Goal: Task Accomplishment & Management: Complete application form

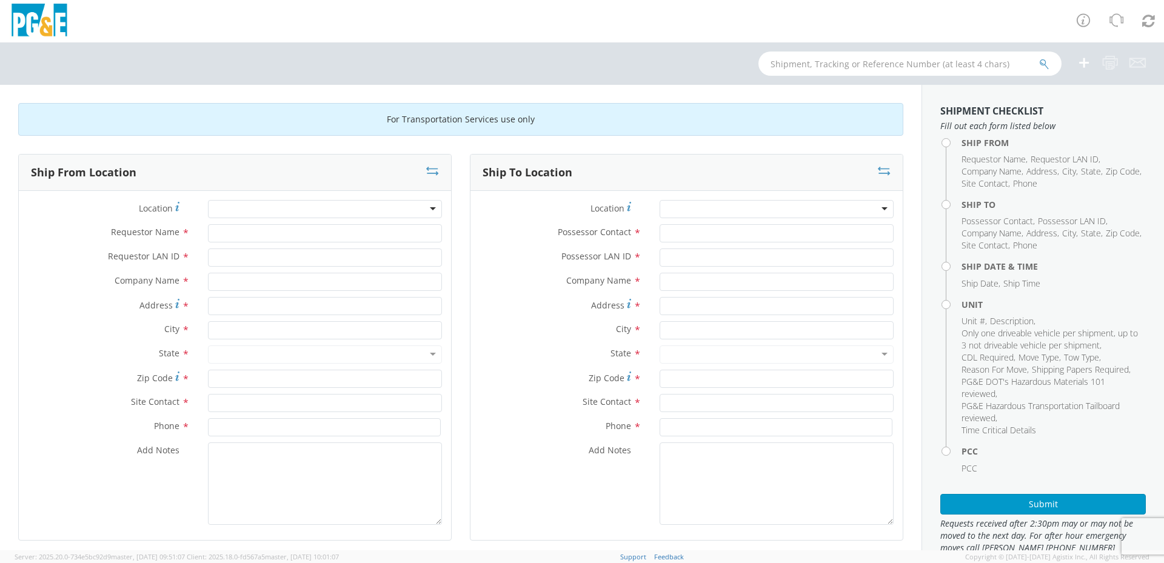
click at [344, 206] on div at bounding box center [325, 209] width 234 height 18
click at [338, 228] on input "Requestor Name *" at bounding box center [325, 233] width 234 height 18
type input "g"
type input "[PERSON_NAME]"
type input "g"
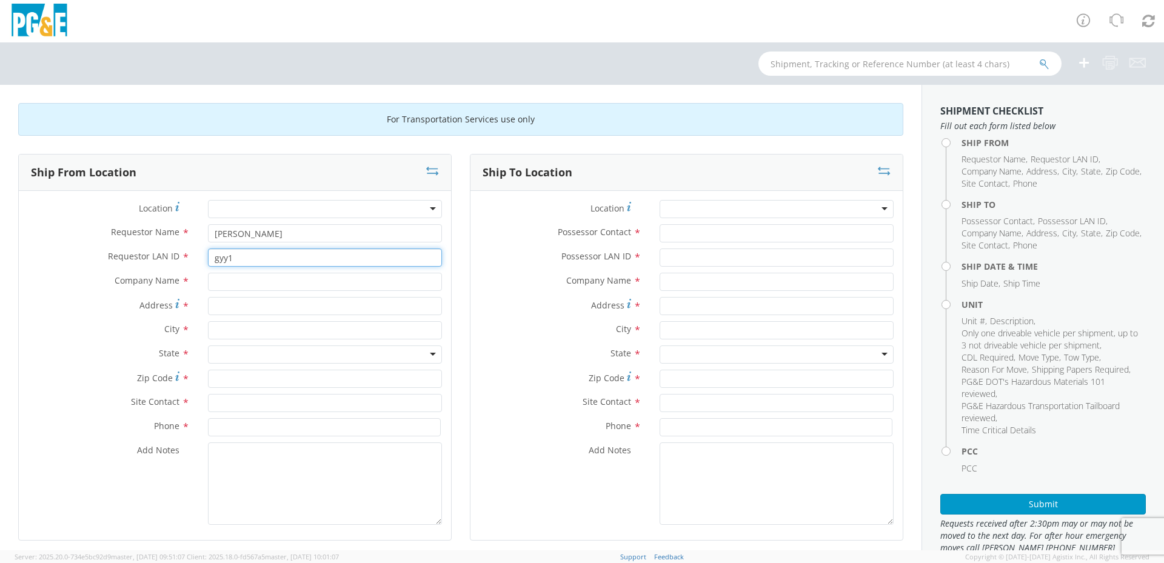
type input "gyy1"
click at [302, 281] on input "text" at bounding box center [325, 282] width 234 height 18
type input "p"
type input "[GEOGRAPHIC_DATA]"
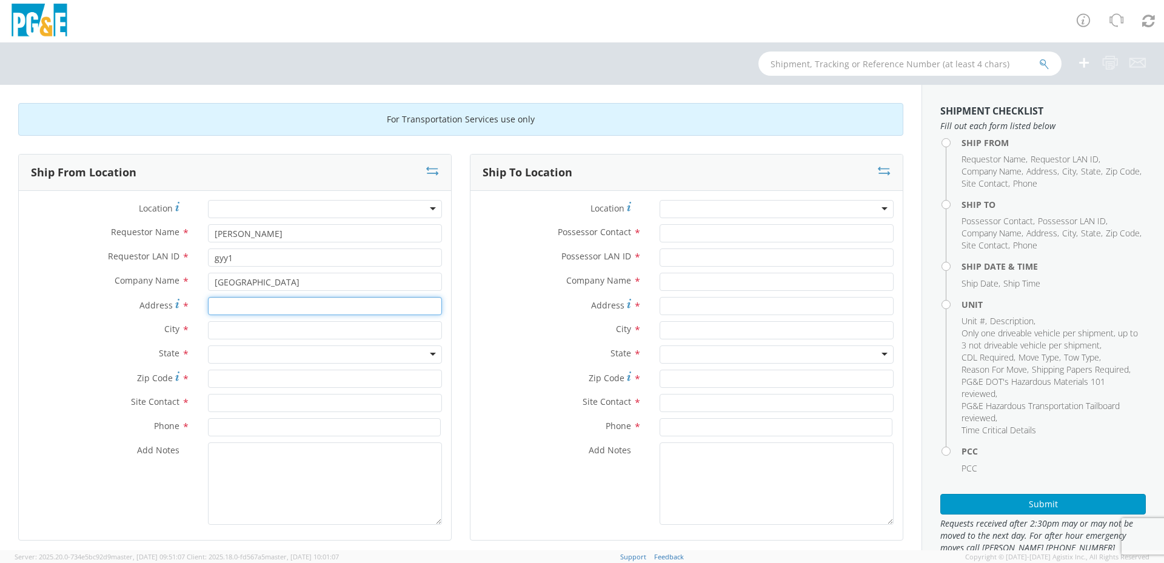
click at [295, 304] on input "Address *" at bounding box center [325, 306] width 234 height 18
click at [233, 305] on input "Address *" at bounding box center [325, 306] width 234 height 18
drag, startPoint x: 225, startPoint y: 306, endPoint x: 236, endPoint y: 308, distance: 11.7
click at [225, 306] on input "Address *" at bounding box center [325, 306] width 234 height 18
type input "[STREET_ADDRESS][PERSON_NAME]"
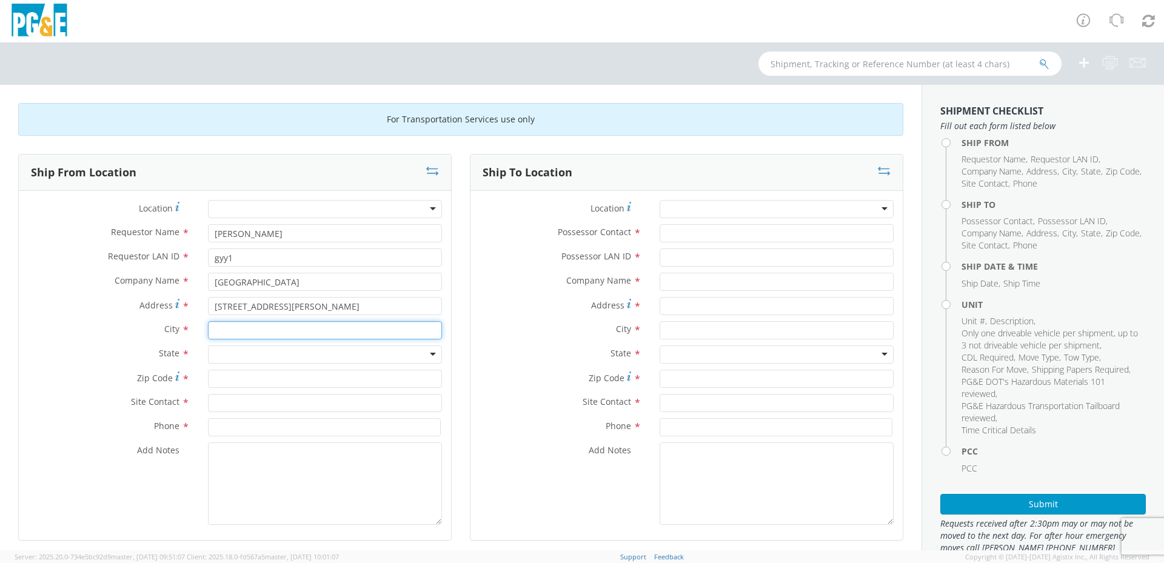
click at [396, 330] on input "text" at bounding box center [325, 330] width 234 height 18
type input "[GEOGRAPHIC_DATA]"
click at [375, 354] on div at bounding box center [325, 355] width 234 height 18
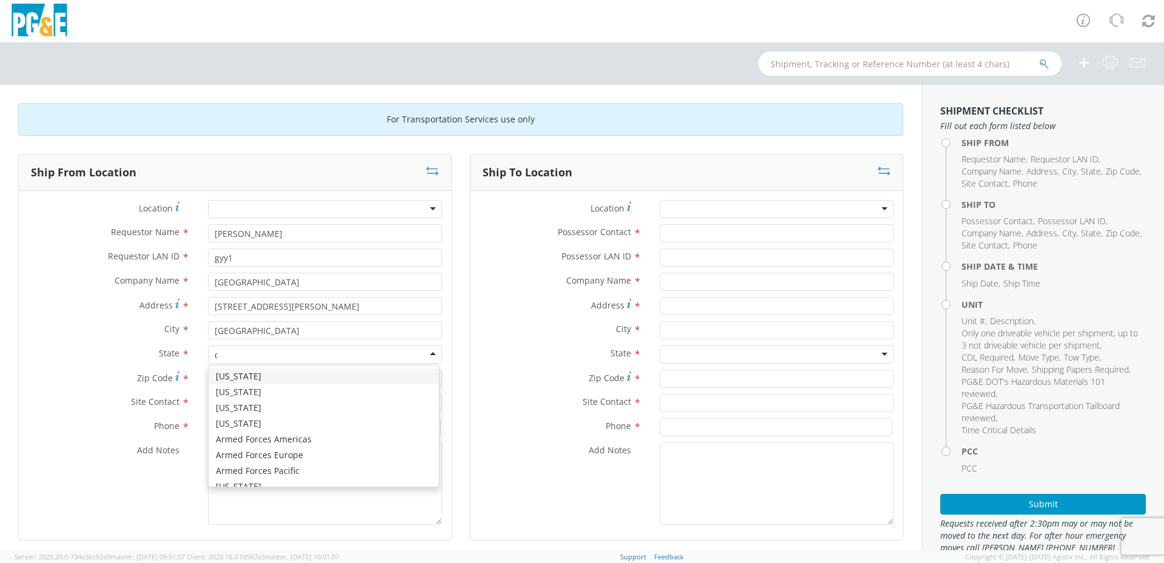
type input "ca"
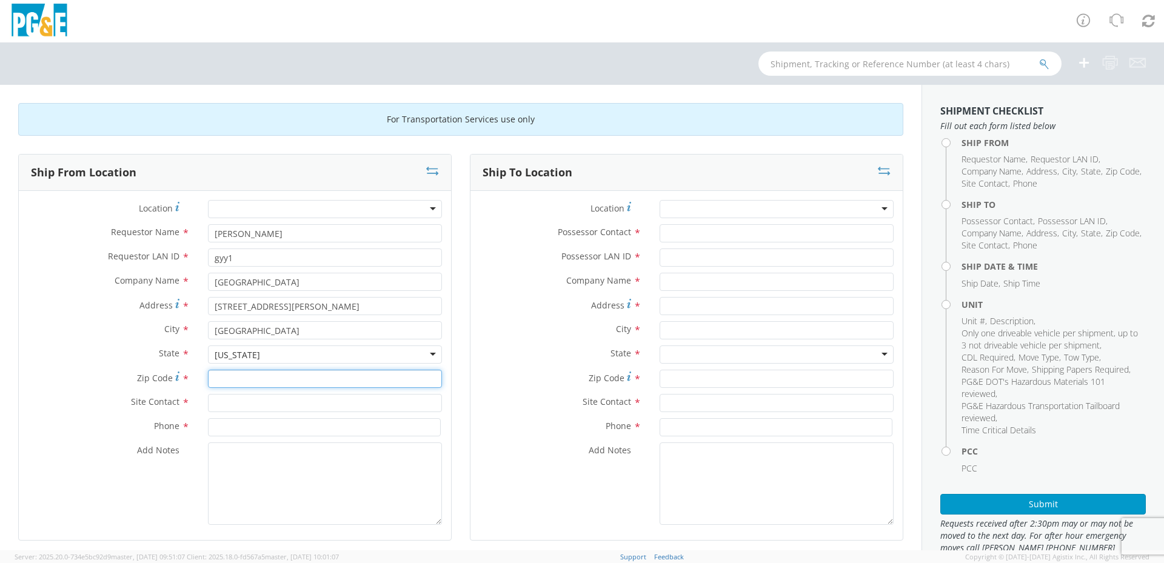
click at [260, 380] on input "Zip Code *" at bounding box center [325, 379] width 234 height 18
type input "94621"
click at [259, 401] on input "text" at bounding box center [325, 403] width 234 height 18
click at [250, 403] on input "text" at bounding box center [325, 403] width 234 height 18
type input "d"
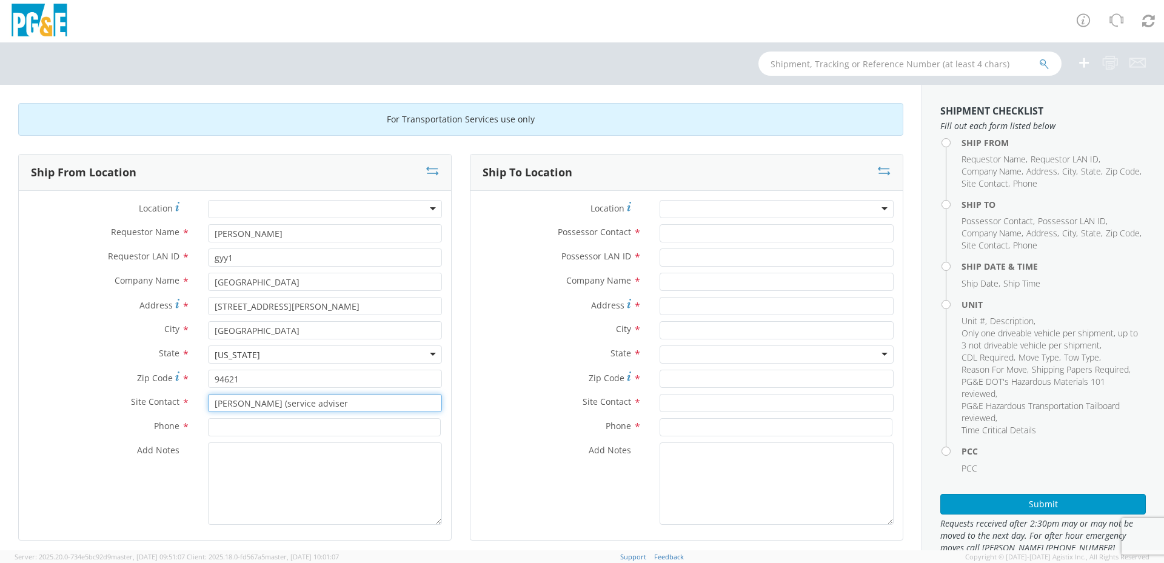
type input "[PERSON_NAME] (service adviser"
click at [256, 427] on input at bounding box center [324, 427] width 233 height 18
type input "5106323535"
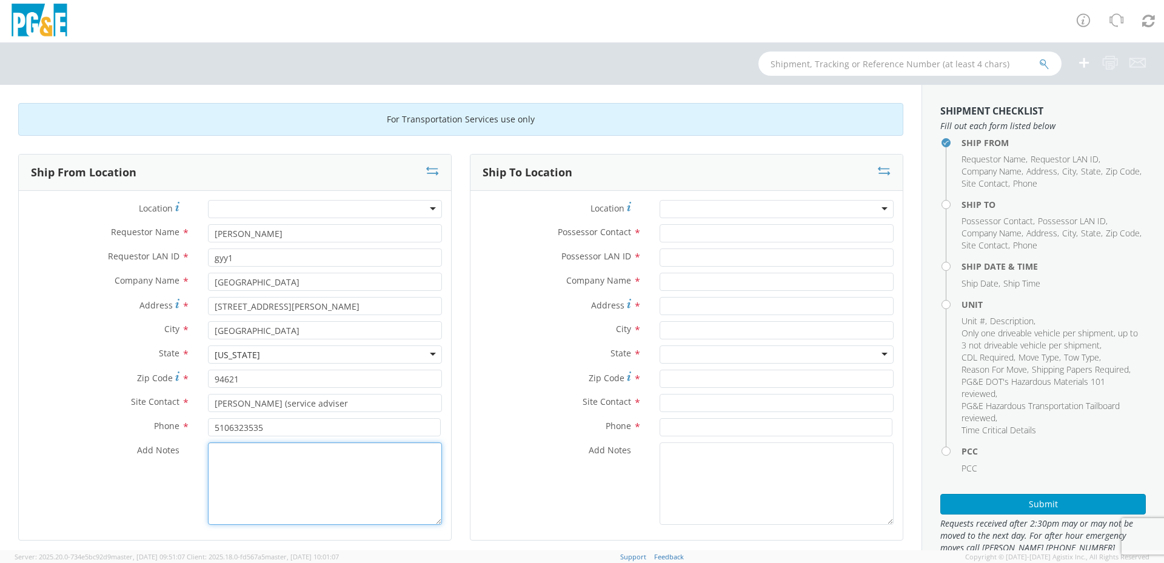
click at [250, 472] on textarea "Add Notes *" at bounding box center [325, 484] width 234 height 82
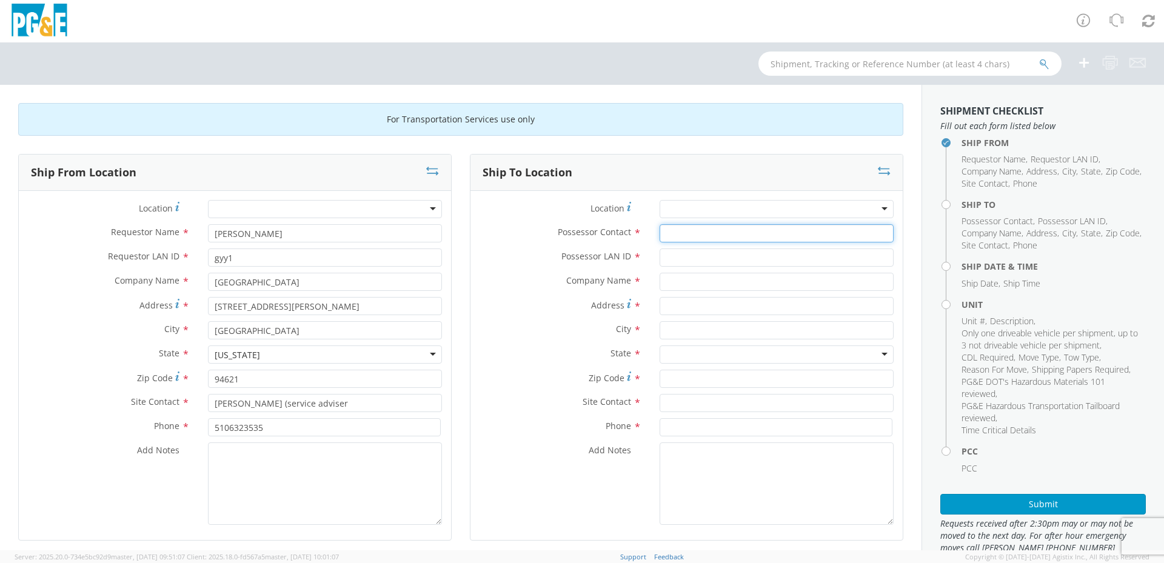
click at [732, 239] on input "Possessor Contact *" at bounding box center [777, 233] width 234 height 18
click at [668, 204] on div at bounding box center [777, 209] width 234 height 18
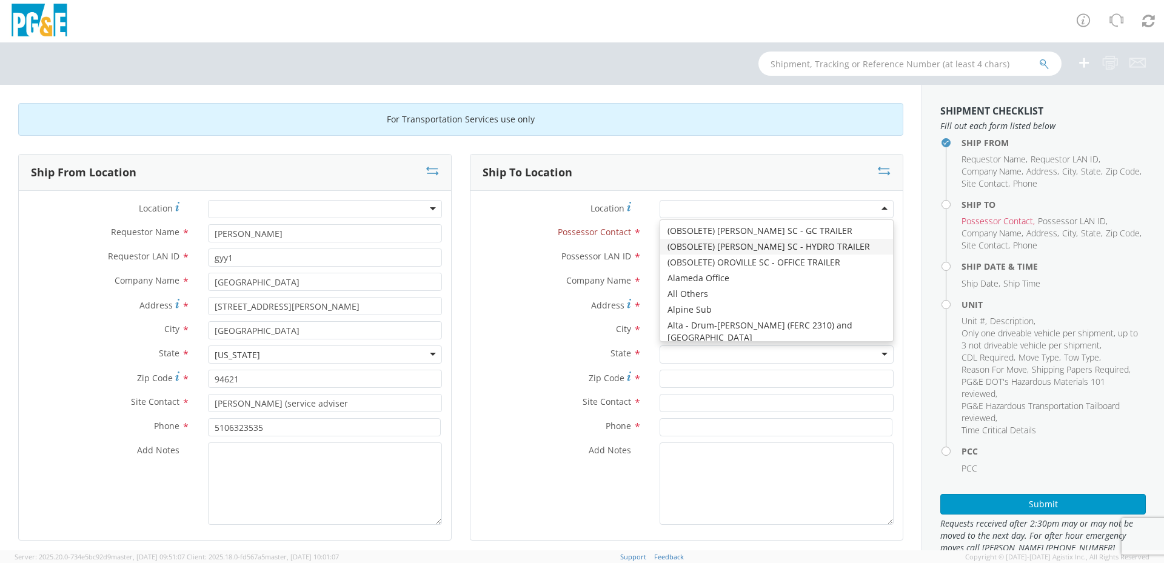
click at [445, 278] on div "golden gate truck center pacif" at bounding box center [325, 282] width 252 height 18
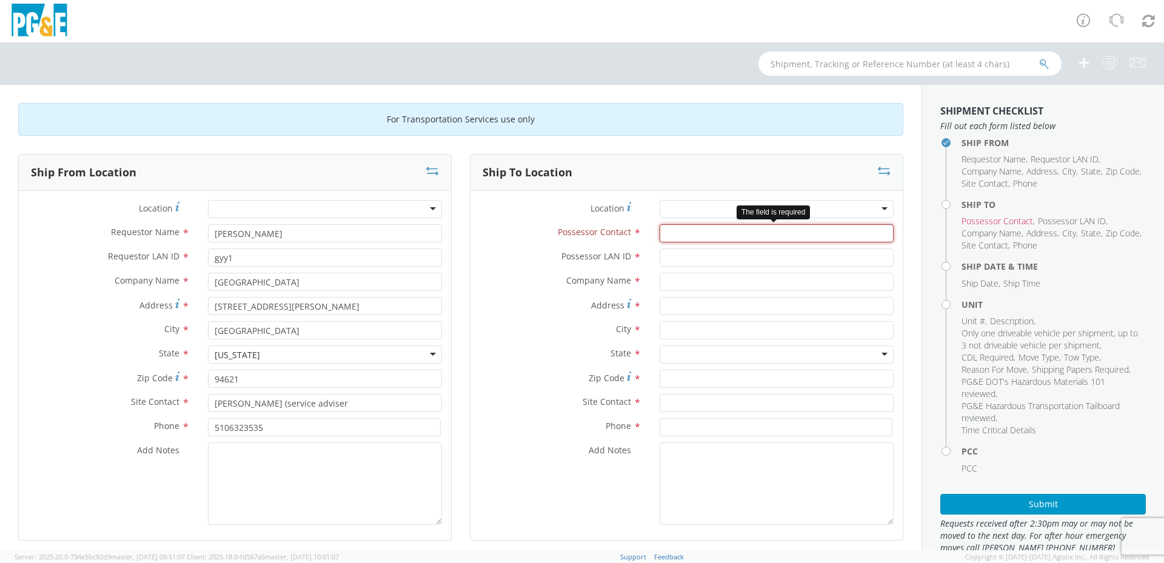
click at [680, 234] on input "Possessor Contact *" at bounding box center [777, 233] width 234 height 18
type input "[PERSON_NAME]"
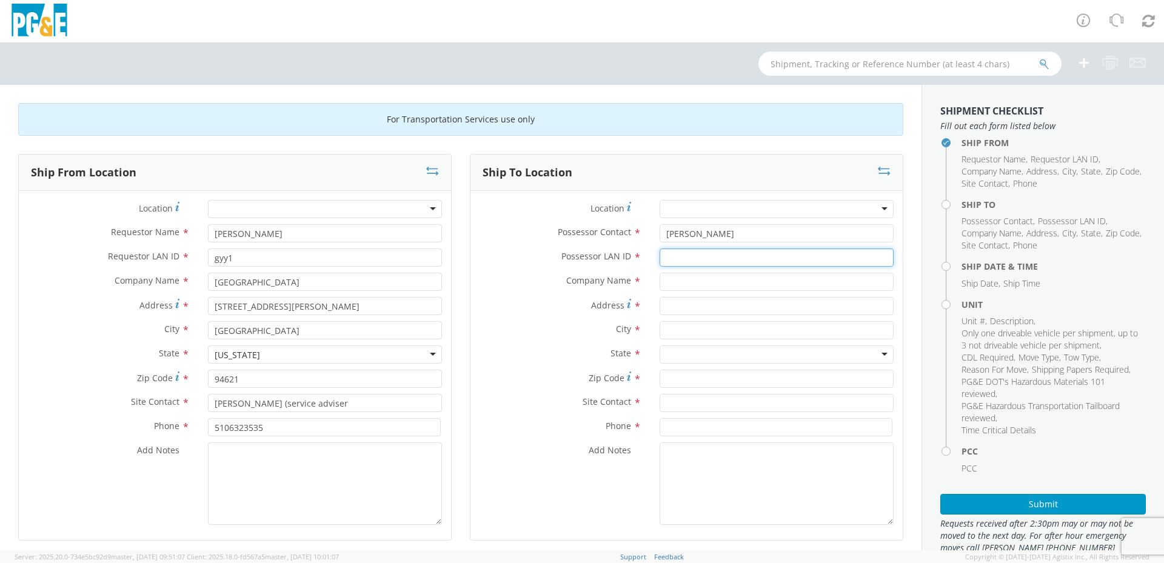
click at [683, 259] on input "Possessor LAN ID *" at bounding box center [777, 258] width 234 height 18
type input "gyy1"
click at [685, 283] on input "text" at bounding box center [777, 282] width 234 height 18
type input "[GEOGRAPHIC_DATA]"
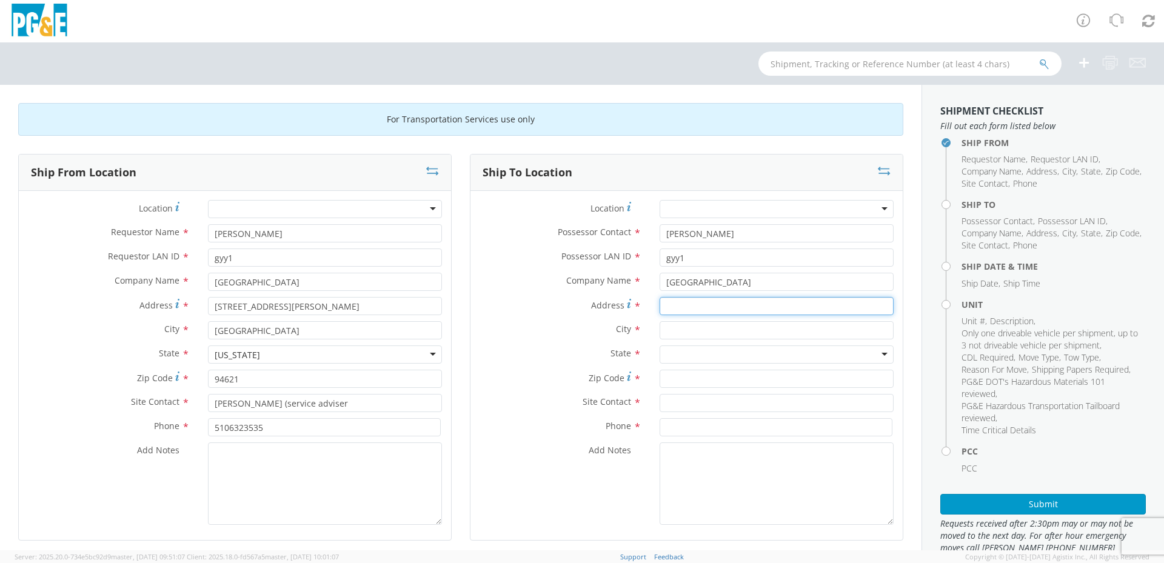
click at [704, 312] on input "Address *" at bounding box center [777, 306] width 234 height 18
click at [700, 307] on input "[STREET_ADDRESS]" at bounding box center [777, 306] width 234 height 18
type input "[STREET_ADDRESS]"
click at [693, 328] on input "text" at bounding box center [777, 330] width 234 height 18
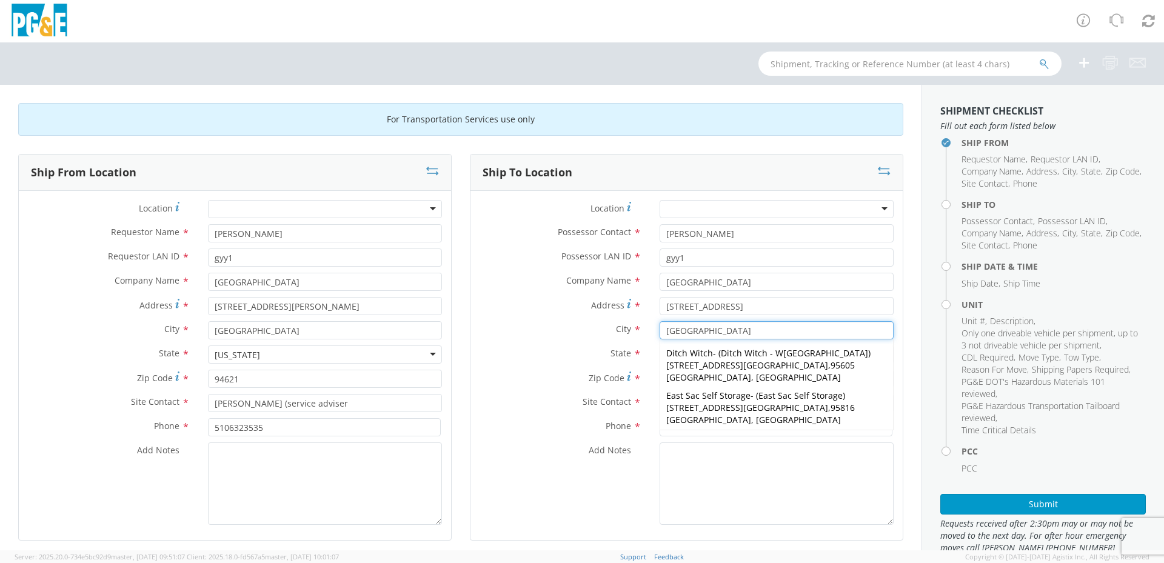
type input "[GEOGRAPHIC_DATA]"
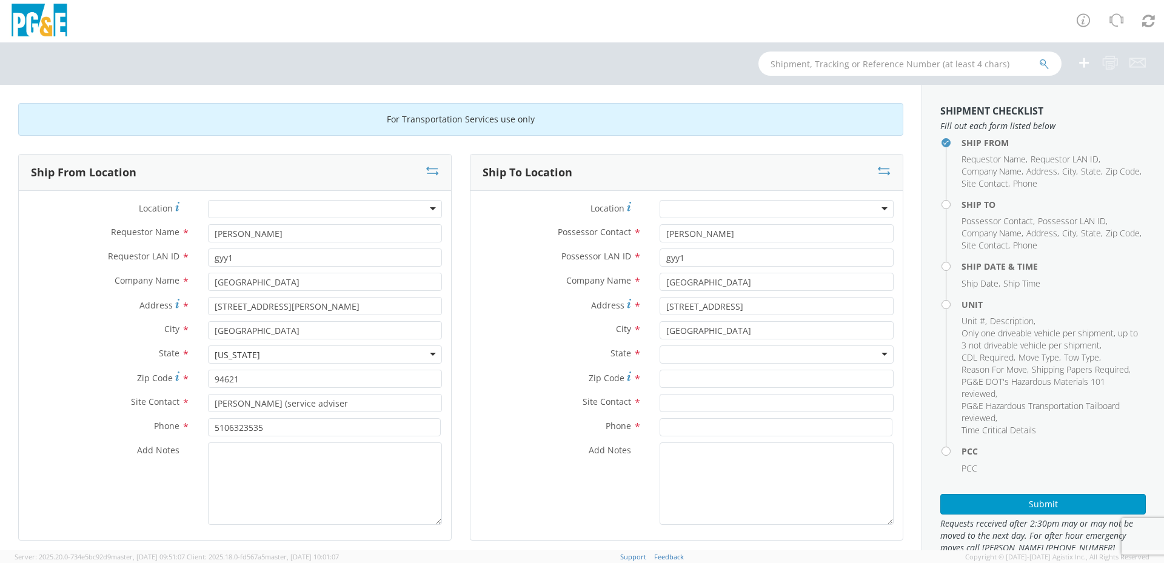
click at [651, 505] on div at bounding box center [777, 484] width 252 height 82
click at [709, 350] on div at bounding box center [777, 355] width 234 height 18
type input "ca"
click at [692, 381] on input "Zip Code *" at bounding box center [777, 379] width 234 height 18
type input "95838"
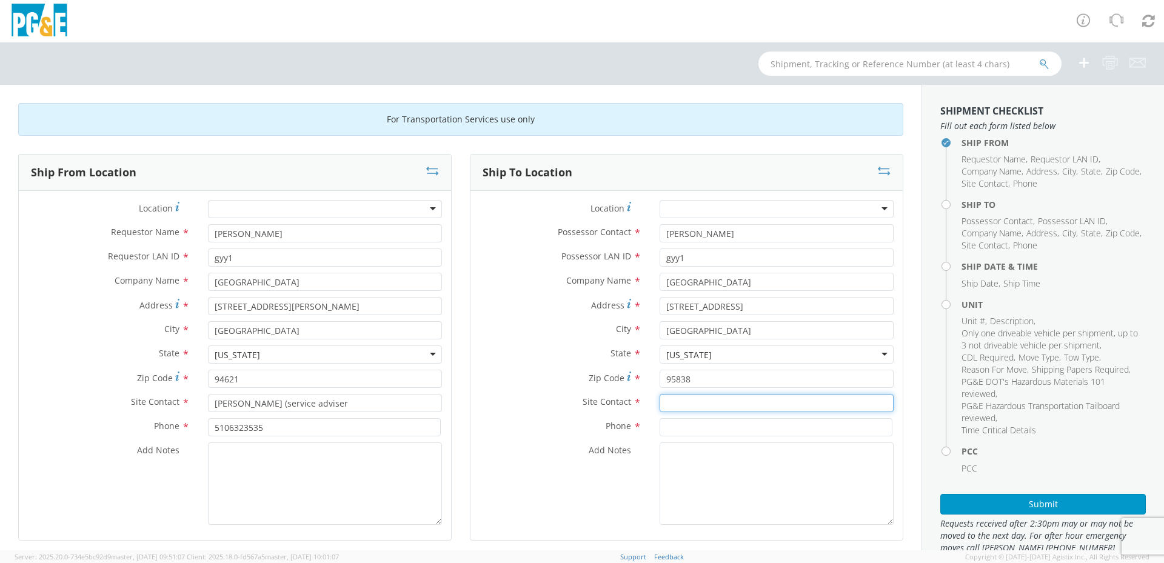
click at [705, 398] on input "text" at bounding box center [777, 403] width 234 height 18
click at [665, 402] on input "[PERSON_NAME]" at bounding box center [777, 403] width 234 height 18
click at [688, 401] on input "[PERSON_NAME]" at bounding box center [777, 403] width 234 height 18
type input "[PERSON_NAME]"
click at [671, 421] on input at bounding box center [776, 427] width 233 height 18
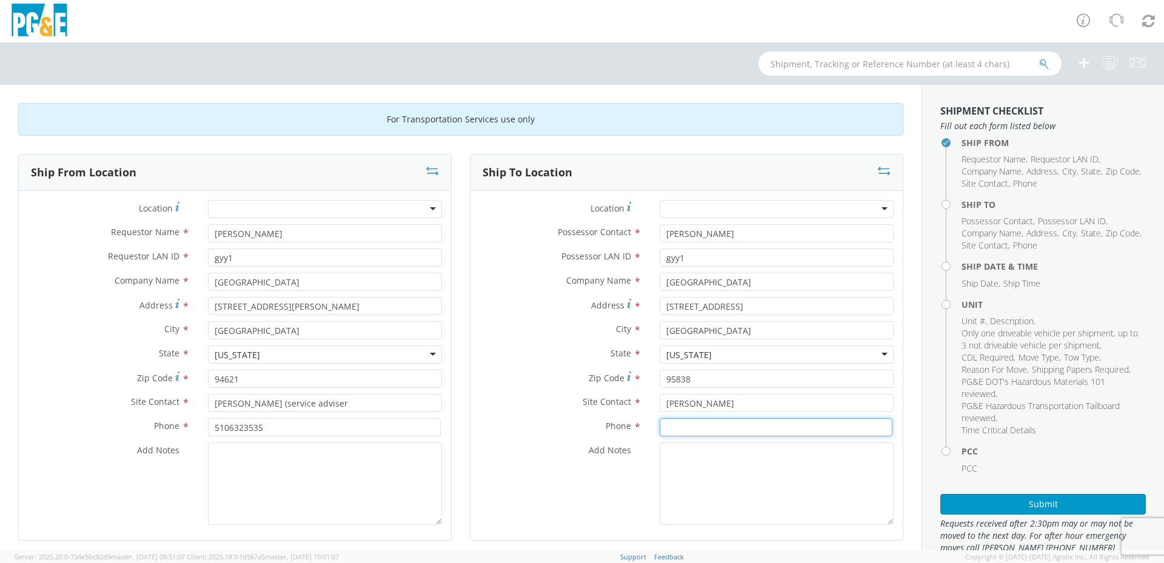
type input "1"
type input "[PHONE_NUMBER]"
click at [529, 481] on div "Add Notes *" at bounding box center [686, 484] width 432 height 82
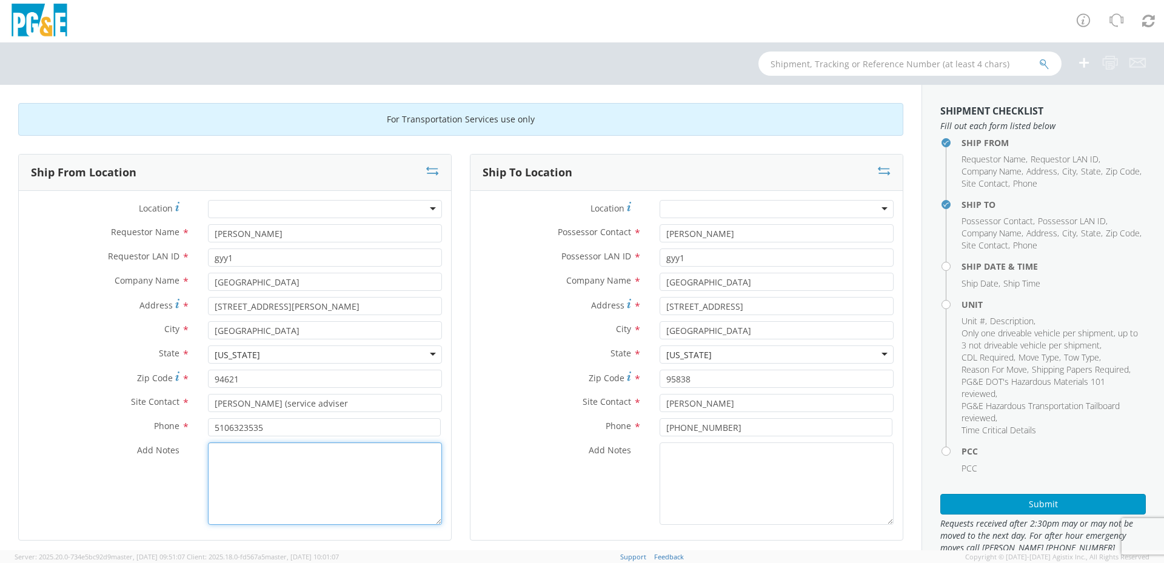
click at [266, 479] on textarea "Add Notes *" at bounding box center [325, 484] width 234 height 82
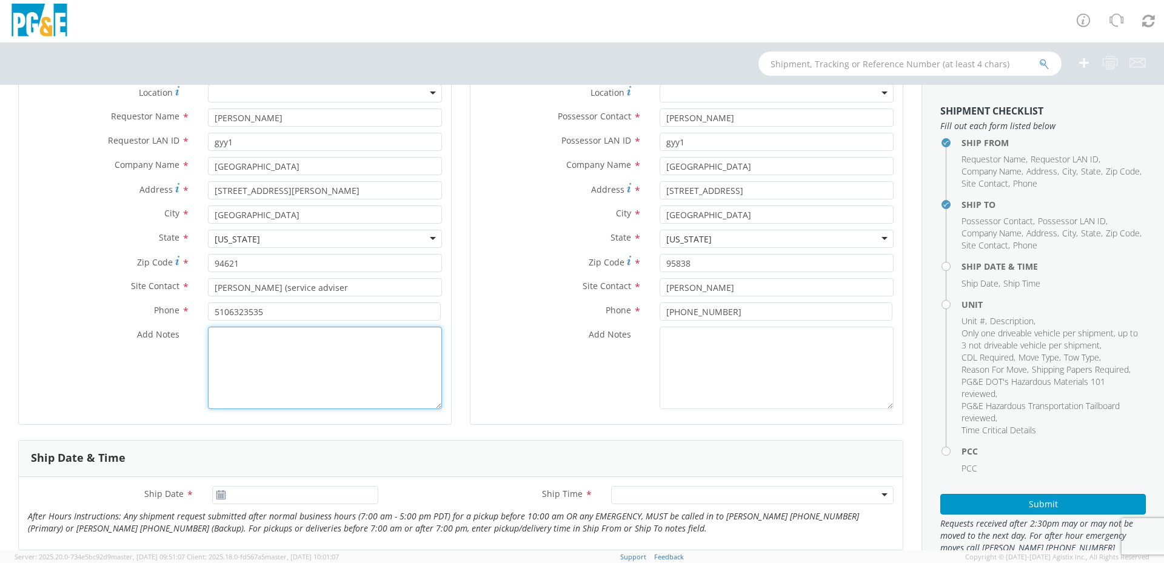
scroll to position [61, 0]
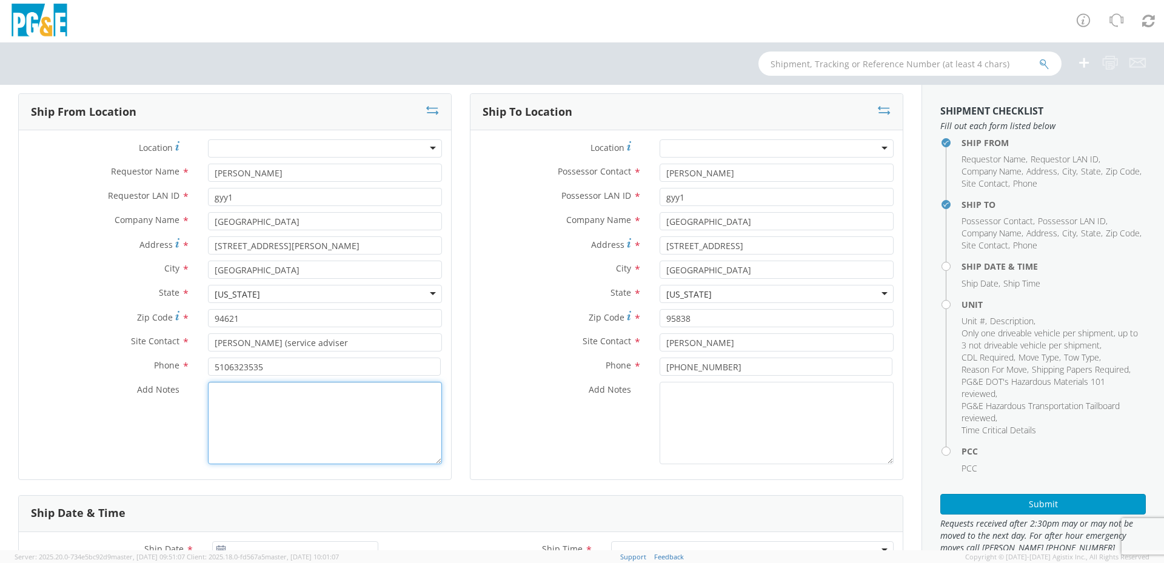
click at [268, 425] on textarea "Add Notes *" at bounding box center [325, 423] width 234 height 82
type textarea "i"
type textarea "I had spoken to Civic tow. they will be towing unit. instead of tow for b40762.…"
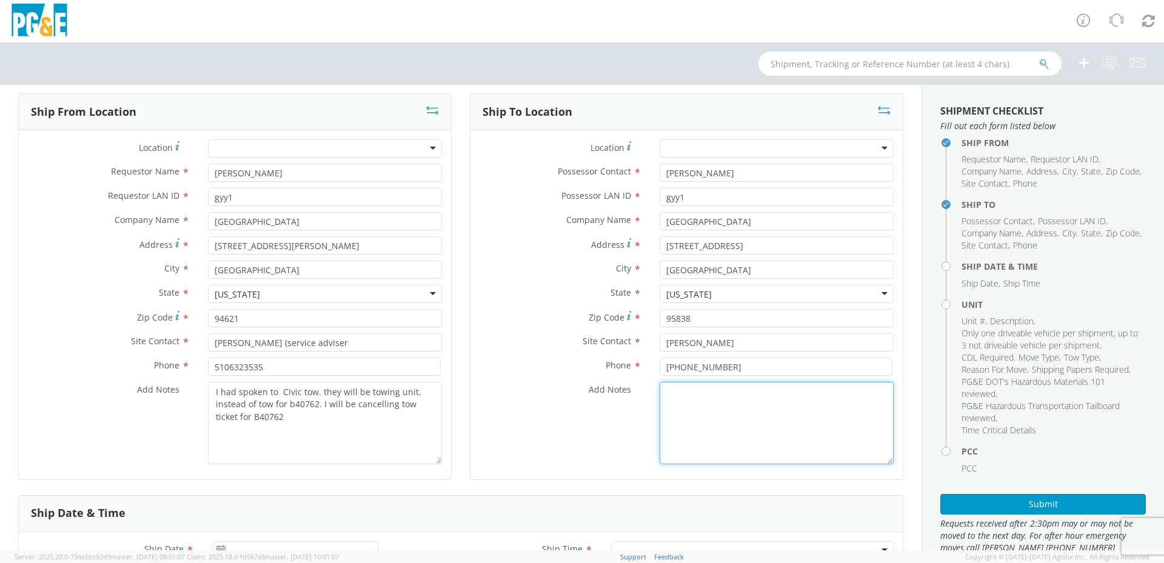
click at [470, 455] on div "Add Notes *" at bounding box center [686, 423] width 432 height 82
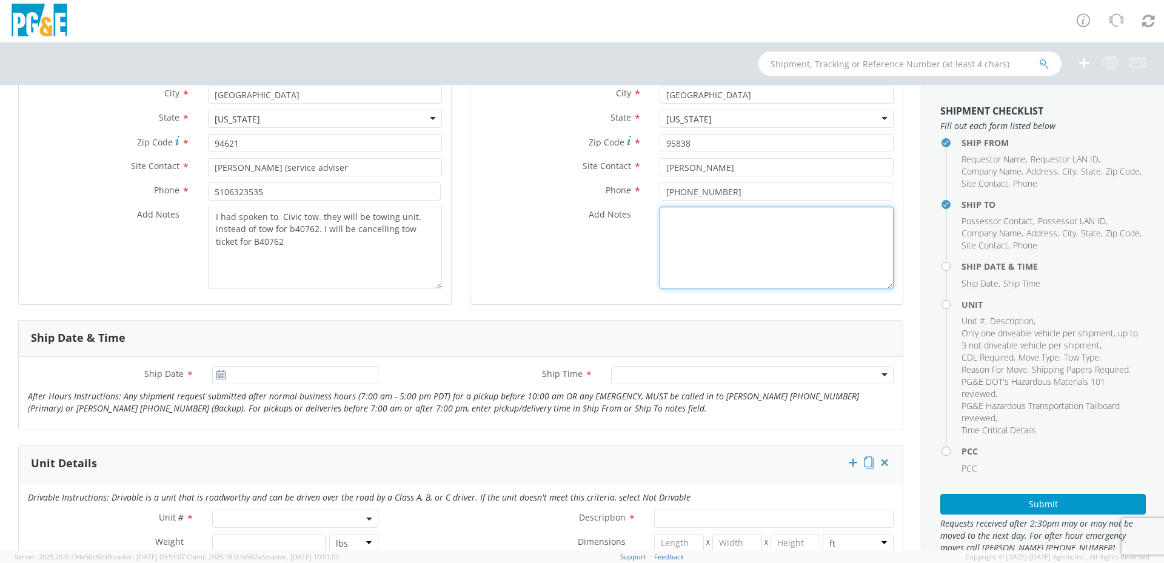
scroll to position [243, 0]
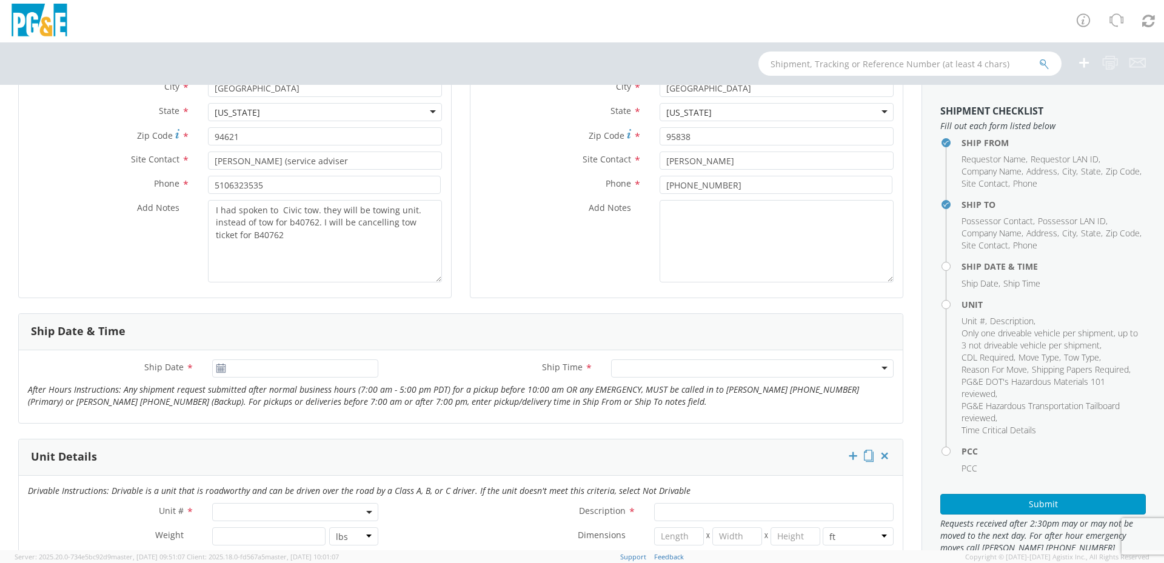
click at [220, 368] on use at bounding box center [220, 368] width 8 height 8
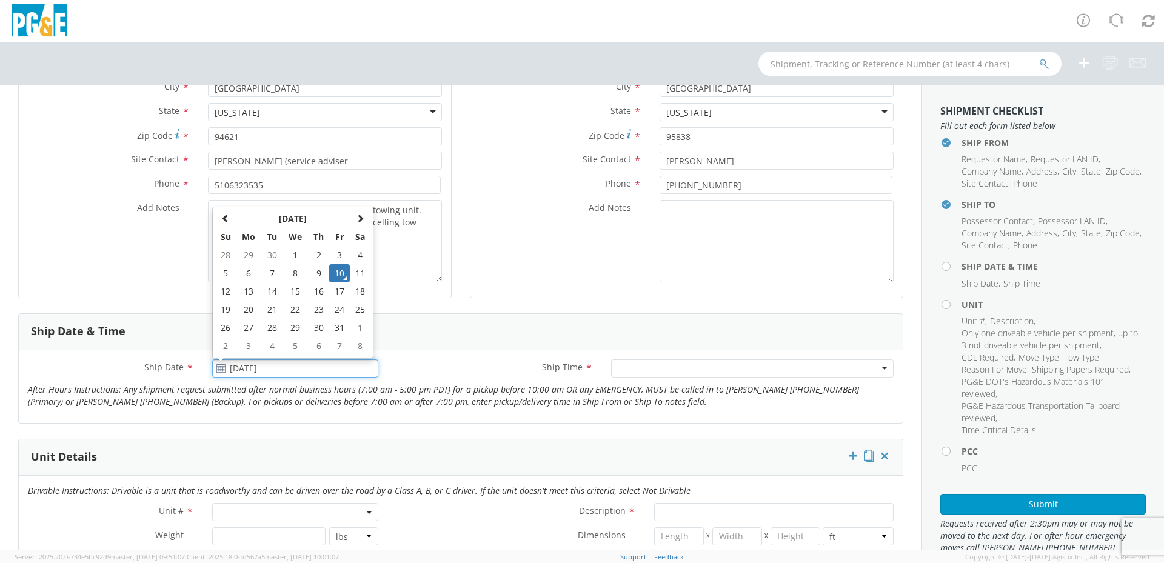
click at [274, 370] on input "[DATE]" at bounding box center [295, 369] width 166 height 18
click at [248, 286] on td "13" at bounding box center [248, 292] width 25 height 18
type input "[DATE]"
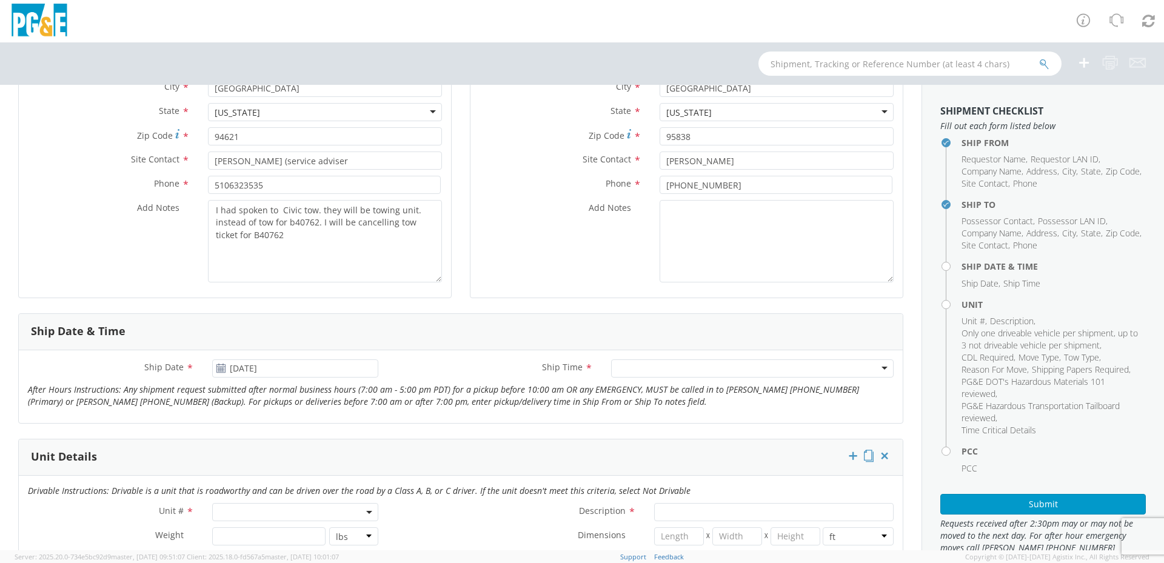
click at [720, 373] on div at bounding box center [752, 369] width 283 height 18
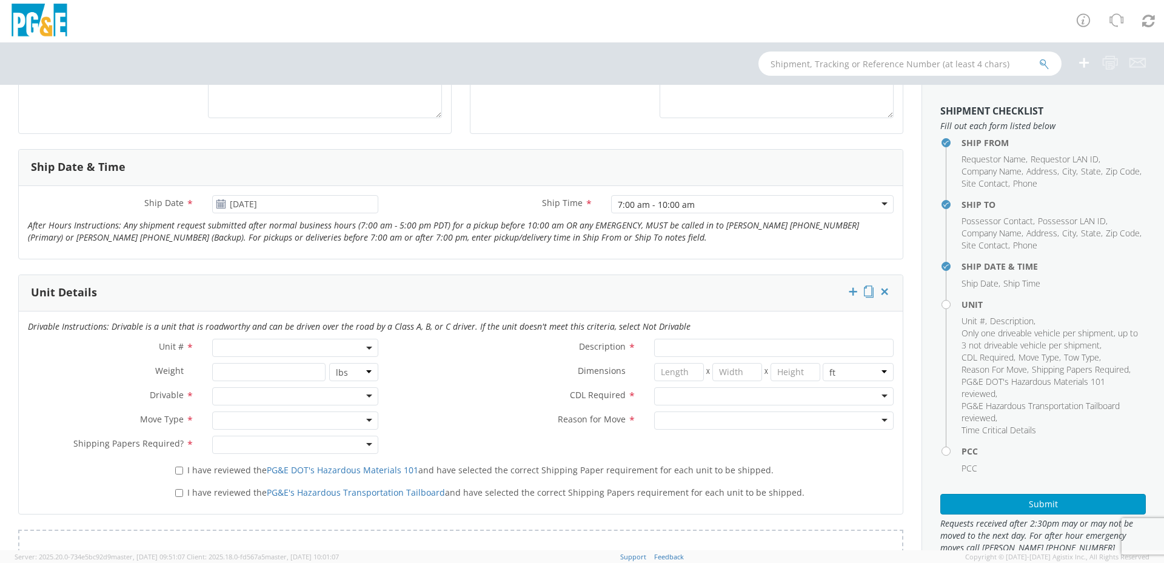
scroll to position [424, 0]
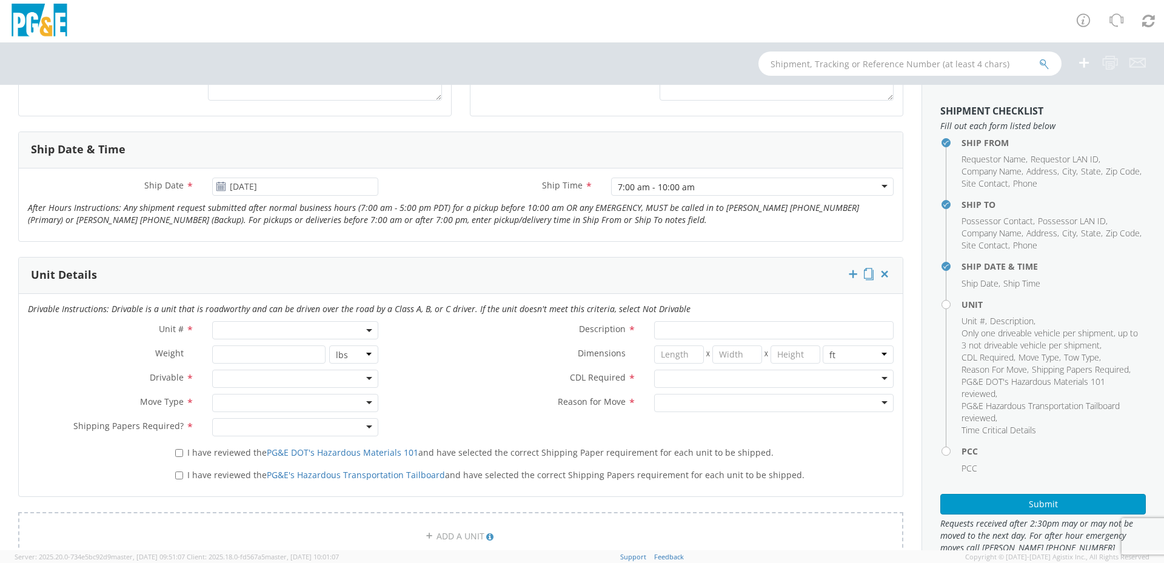
click at [287, 334] on span at bounding box center [295, 330] width 166 height 18
click at [312, 344] on input "search" at bounding box center [294, 350] width 158 height 18
type input "4"
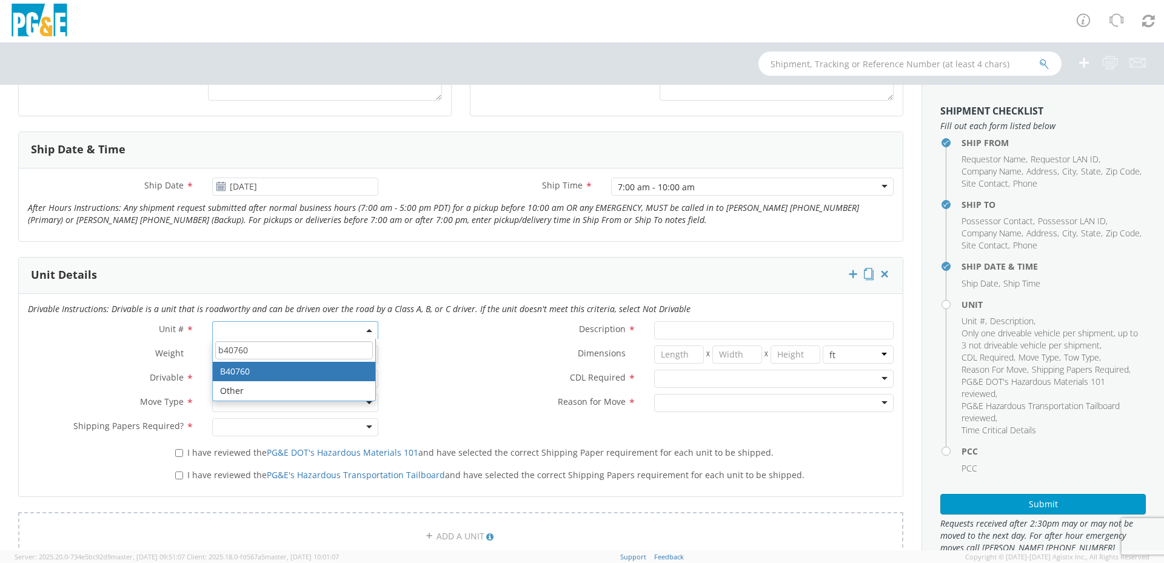
type input "b40760"
type input "VAN; U/G CABLEMAN 16-19.5K 4X2"
type input "19000"
select select "B40760"
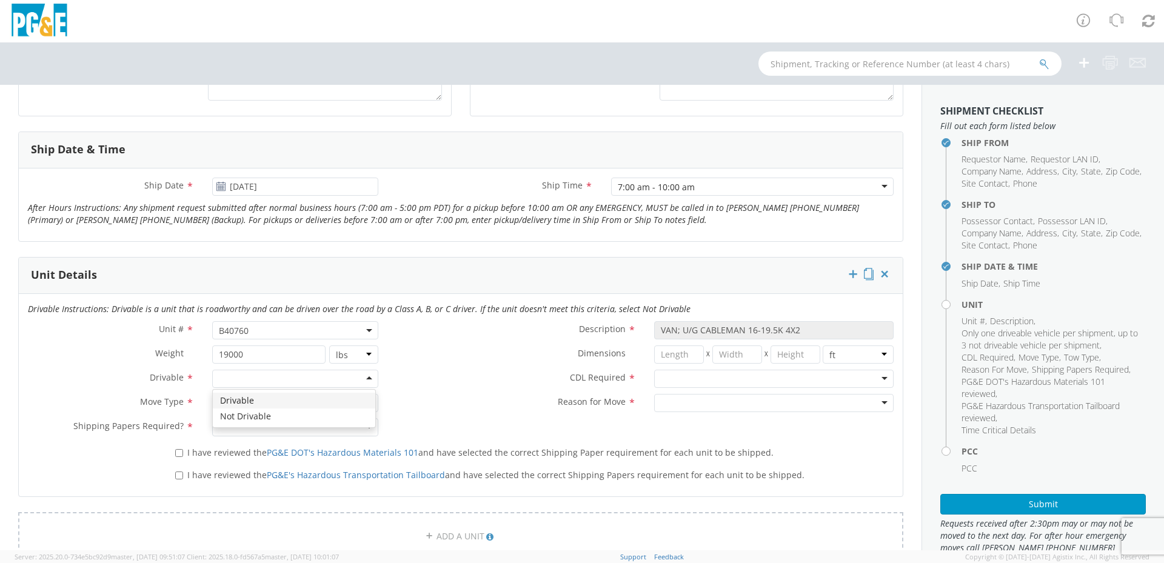
click at [243, 377] on div at bounding box center [295, 379] width 166 height 18
click at [672, 373] on div at bounding box center [773, 379] width 239 height 18
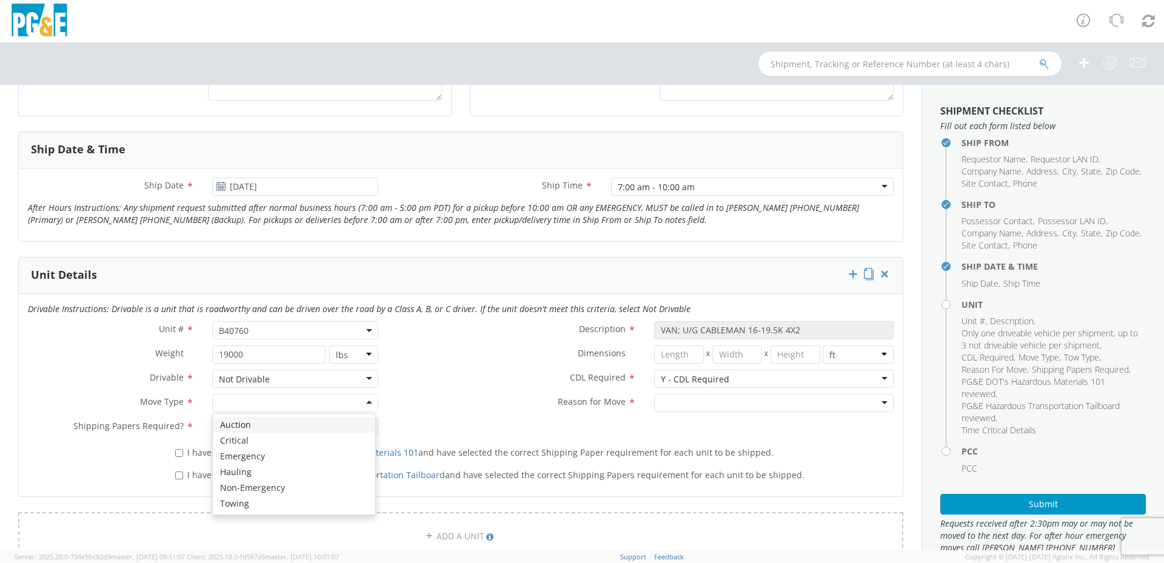
click at [297, 400] on div at bounding box center [295, 403] width 166 height 18
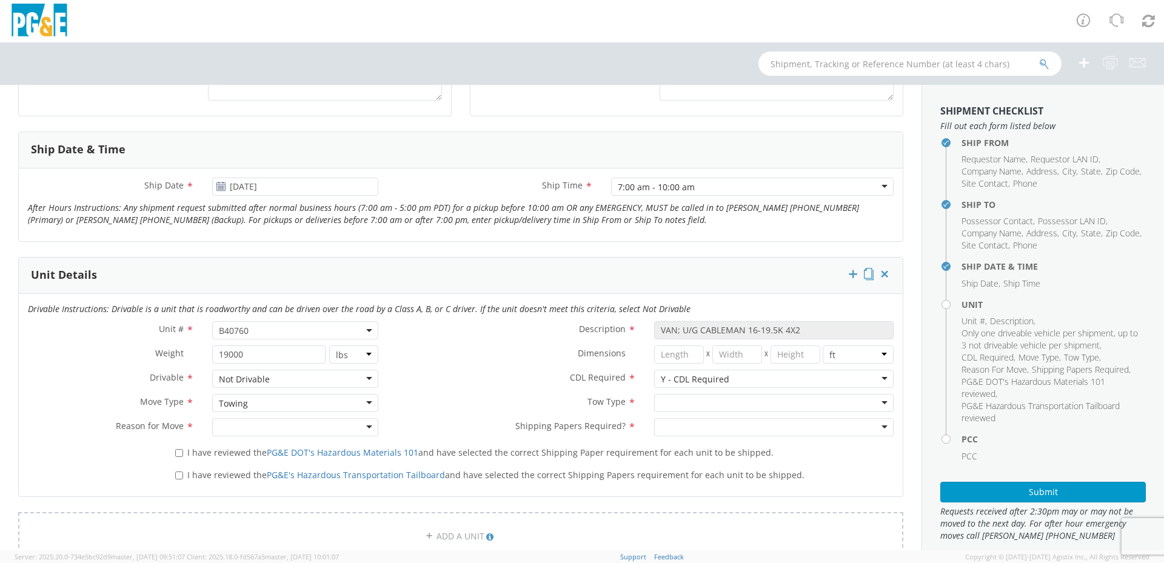
click at [681, 404] on div at bounding box center [773, 403] width 239 height 18
click at [358, 425] on div at bounding box center [295, 427] width 166 height 18
click at [737, 425] on div at bounding box center [773, 427] width 239 height 18
click at [287, 399] on div "Towing" at bounding box center [295, 403] width 166 height 18
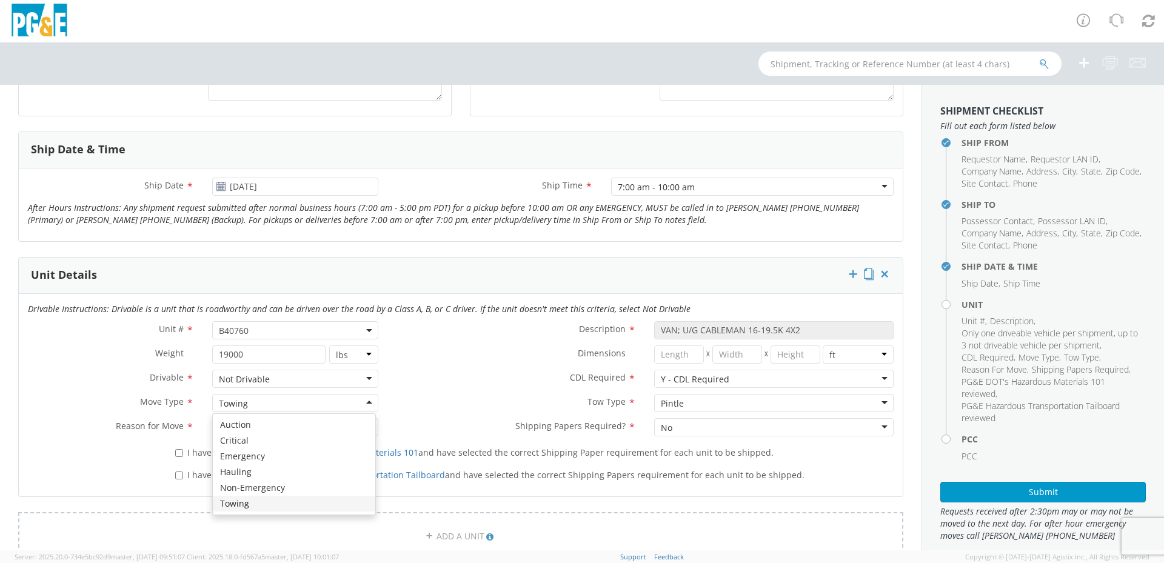
click at [477, 344] on div "Description * VAN; U/G CABLEMAN 16-19.5K 4X2" at bounding box center [645, 333] width 516 height 24
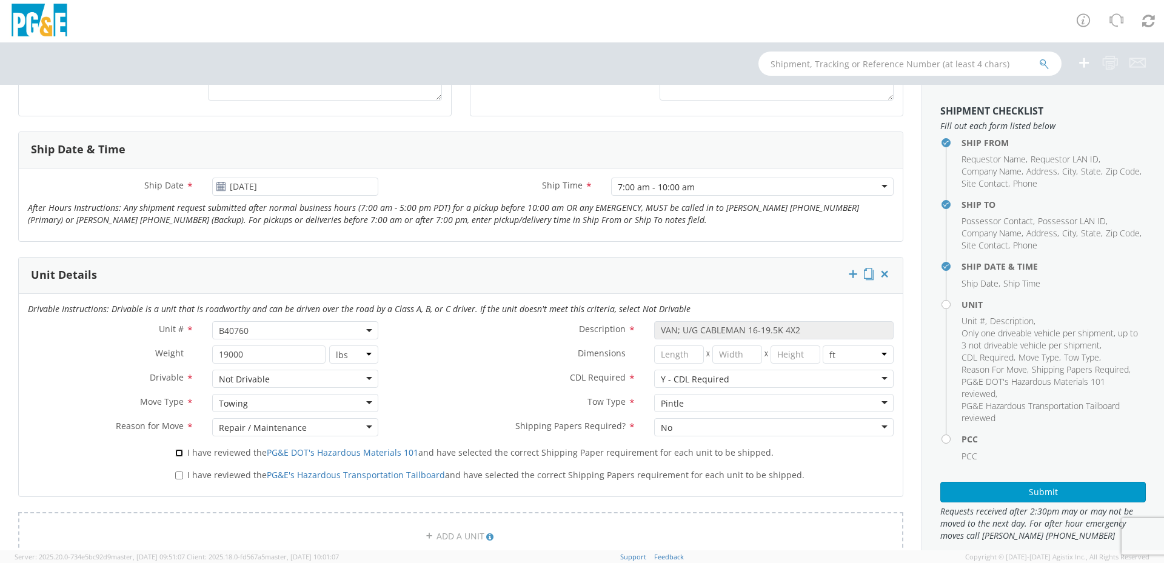
click at [177, 454] on input "I have reviewed the PG&E DOT's Hazardous Materials 101 and have selected the co…" at bounding box center [179, 453] width 8 height 8
checkbox input "true"
click at [178, 477] on input "I have reviewed the PG&E's Hazardous Transportation Tailboard and have selected…" at bounding box center [179, 476] width 8 height 8
checkbox input "true"
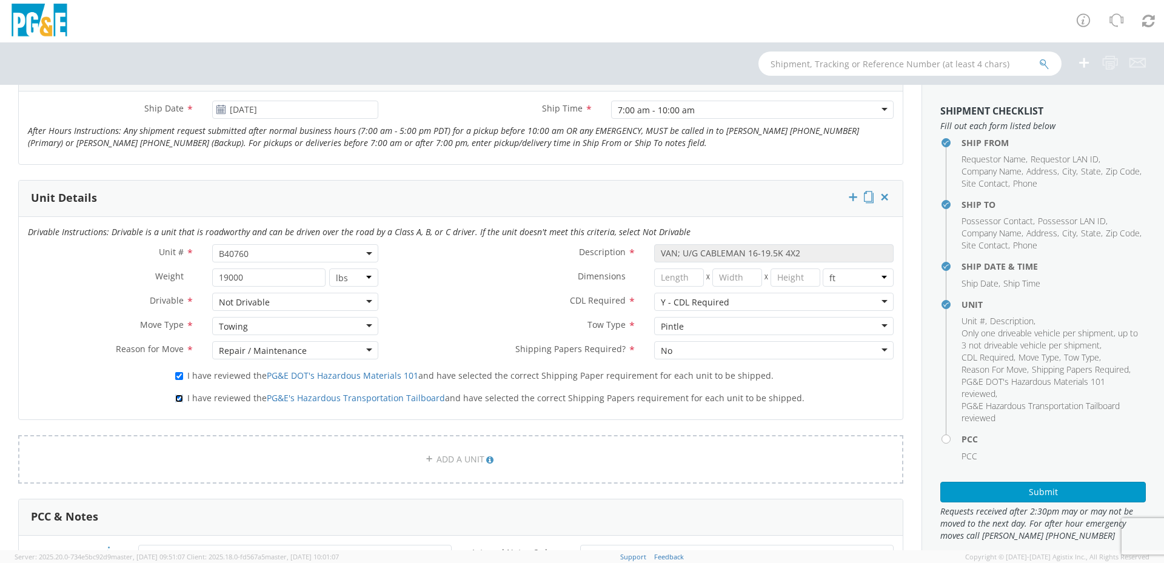
scroll to position [667, 0]
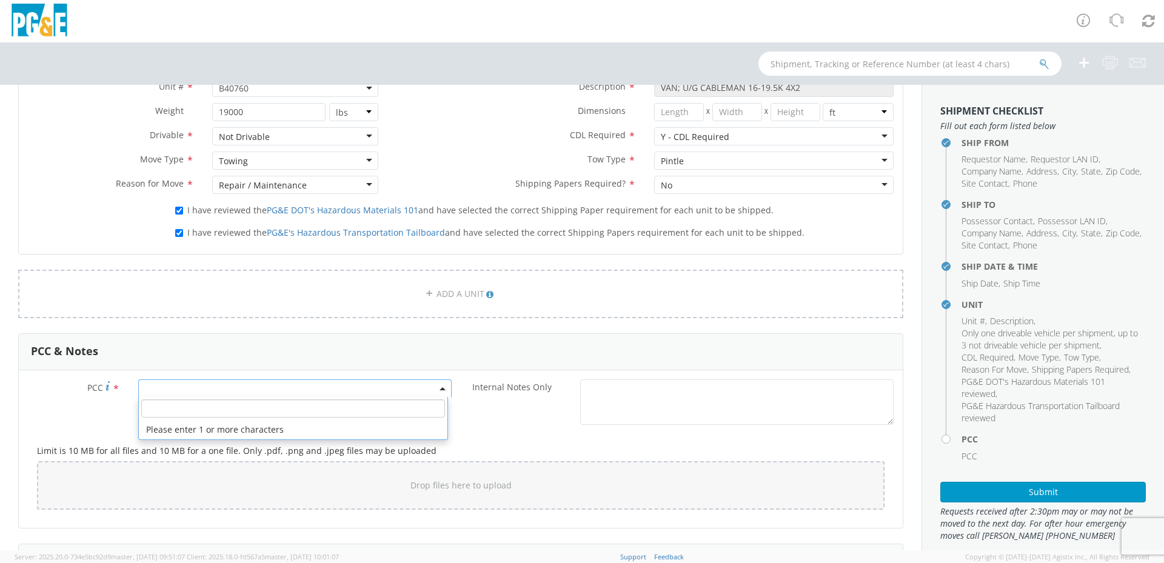
click at [188, 389] on span at bounding box center [294, 389] width 313 height 18
click at [199, 411] on input "number" at bounding box center [293, 409] width 304 height 18
type input "11272"
click at [341, 300] on link "ADD A UNIT" at bounding box center [460, 294] width 885 height 49
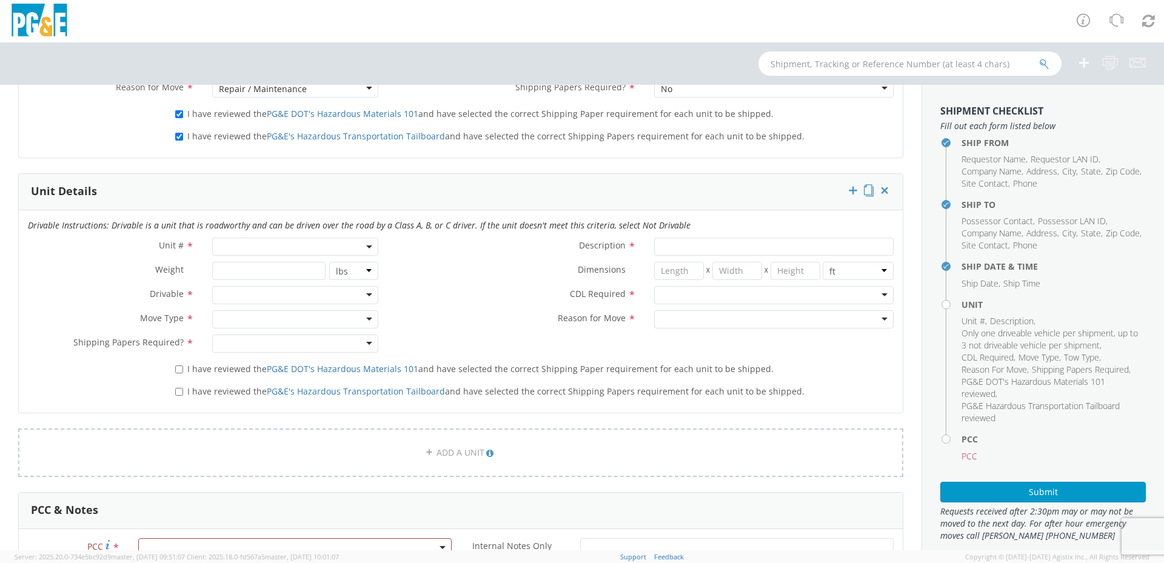
scroll to position [849, 0]
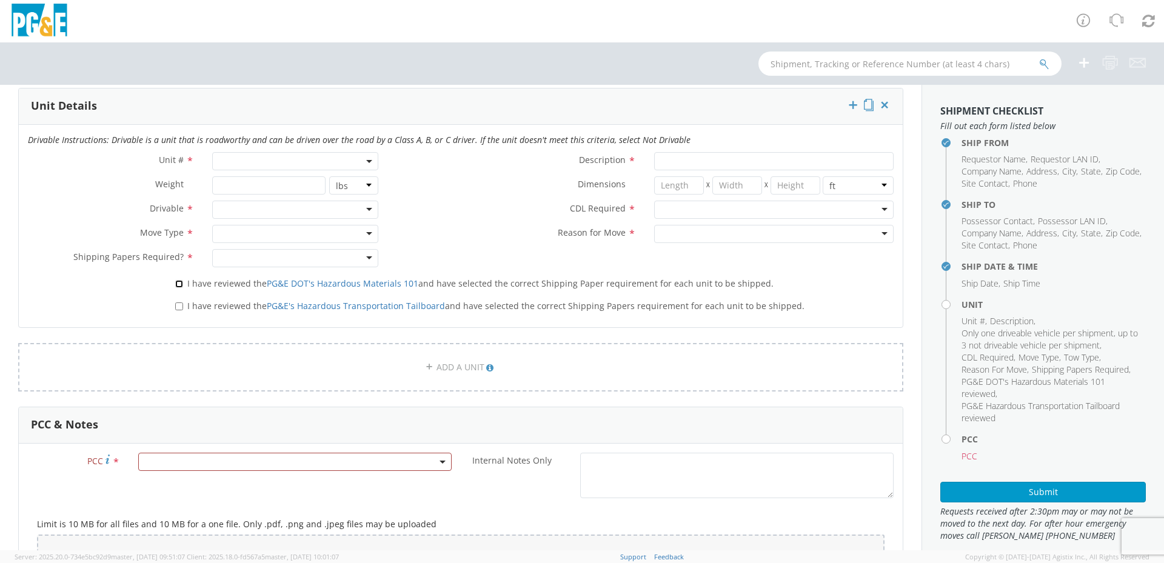
click at [181, 280] on input "I have reviewed the PG&E DOT's Hazardous Materials 101 and have selected the co…" at bounding box center [179, 284] width 8 height 8
checkbox input "true"
click at [176, 309] on input "I have reviewed the PG&E's Hazardous Transportation Tailboard and have selected…" at bounding box center [179, 307] width 8 height 8
checkbox input "true"
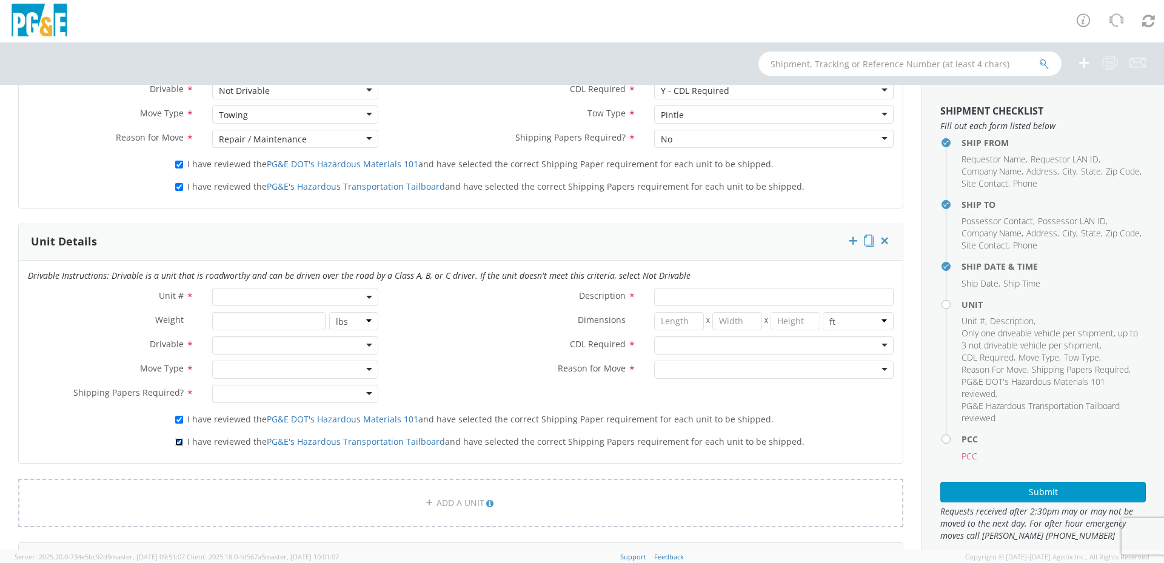
scroll to position [546, 0]
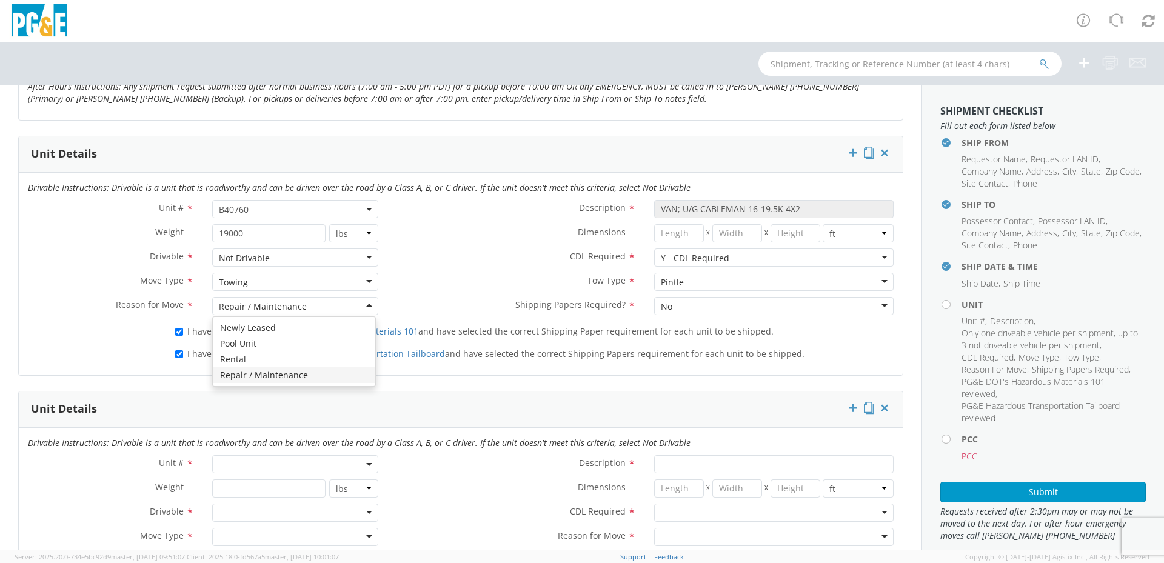
click at [364, 304] on div "Repair / Maintenance" at bounding box center [295, 306] width 166 height 18
click at [253, 379] on form "Ship From Location Location * (OBSOLETE) [GEOGRAPHIC_DATA] SC - GC TRAILER (OBS…" at bounding box center [460, 378] width 885 height 1540
click at [353, 280] on div "Towing" at bounding box center [295, 282] width 166 height 18
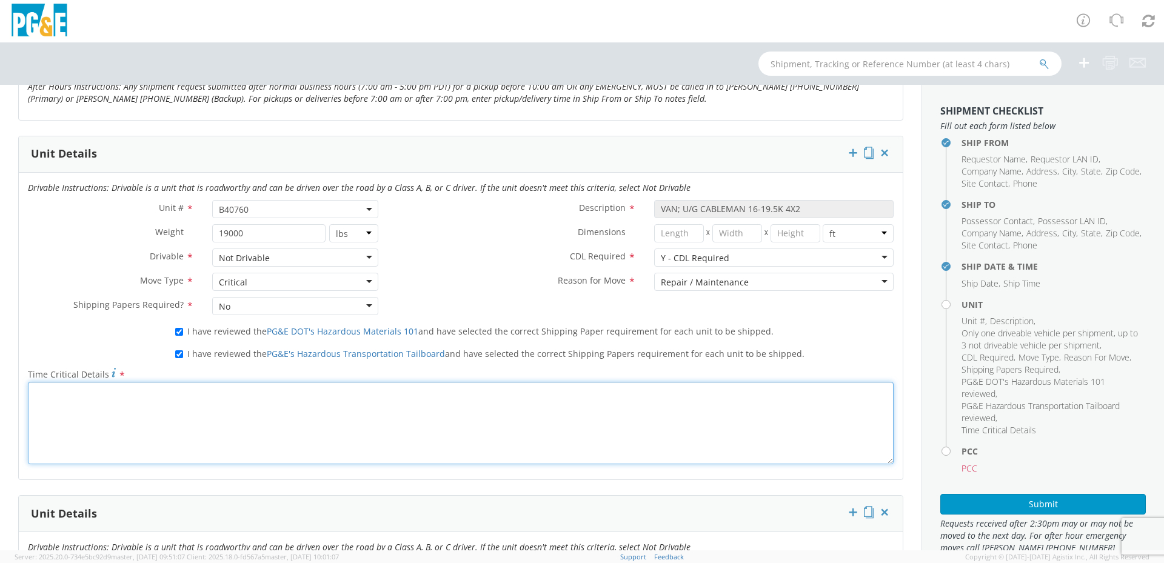
click at [191, 413] on textarea "Time Critical Details *" at bounding box center [461, 423] width 866 height 82
type textarea "u"
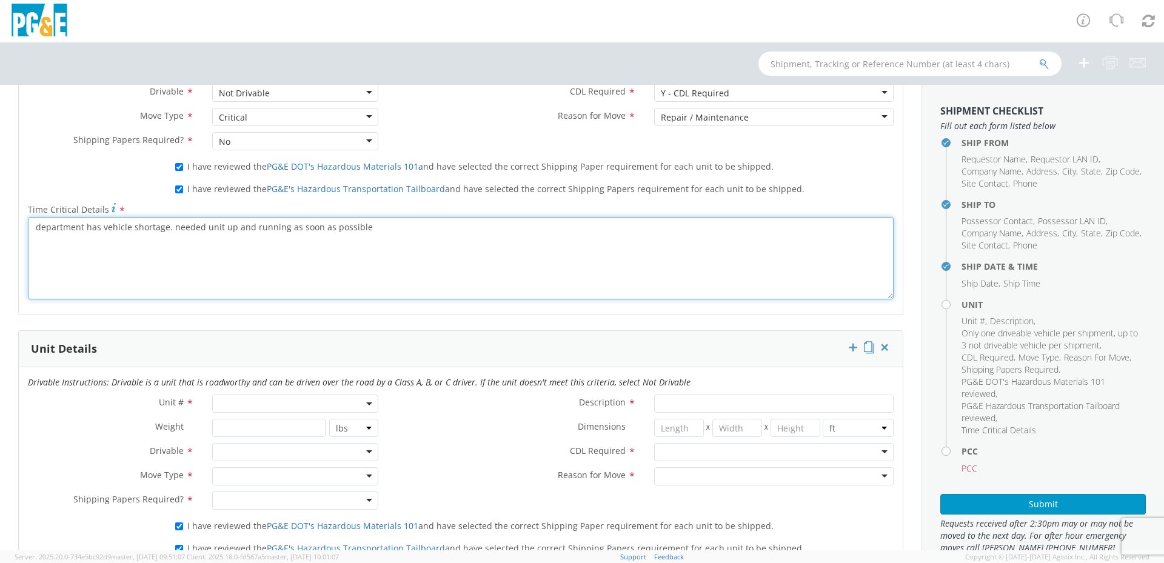
scroll to position [728, 0]
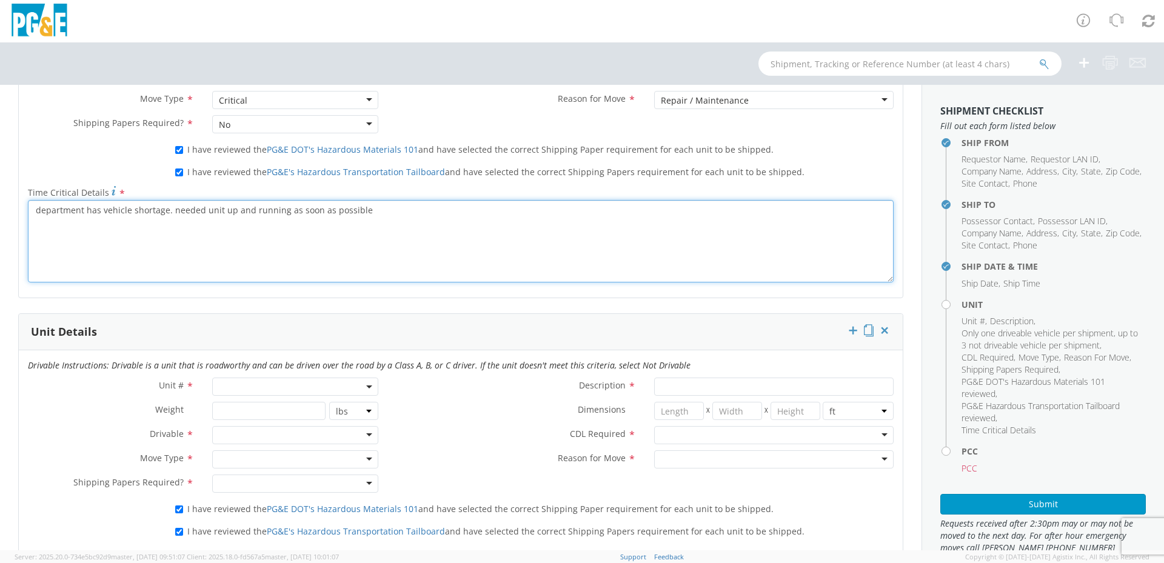
type textarea "department has vehicle shortage. needed unit up and running as soon as possible"
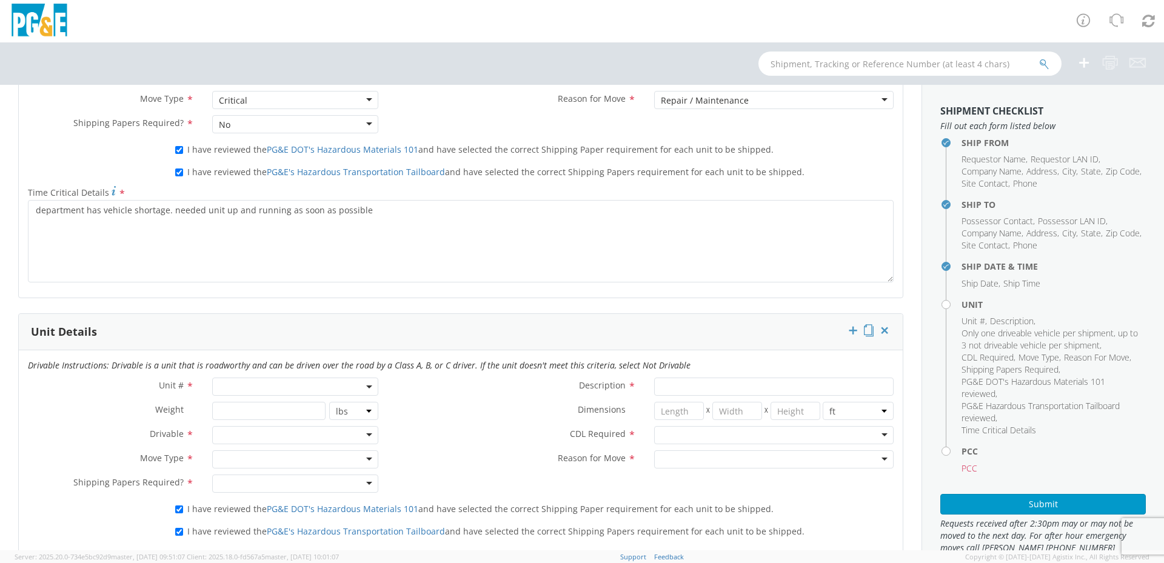
click at [309, 392] on span at bounding box center [295, 387] width 166 height 18
click at [261, 412] on input "search" at bounding box center [294, 407] width 158 height 18
type input "4"
type input "b40760"
type input "VAN; U/G CABLEMAN 16-19.5K 4X2"
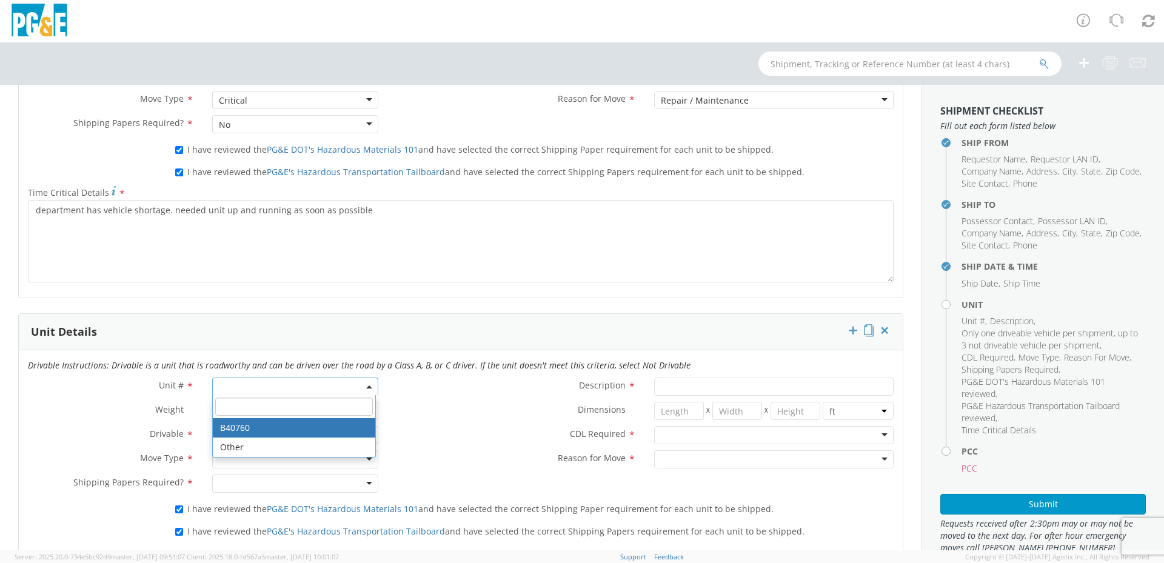
type input "19000"
select select "B40760"
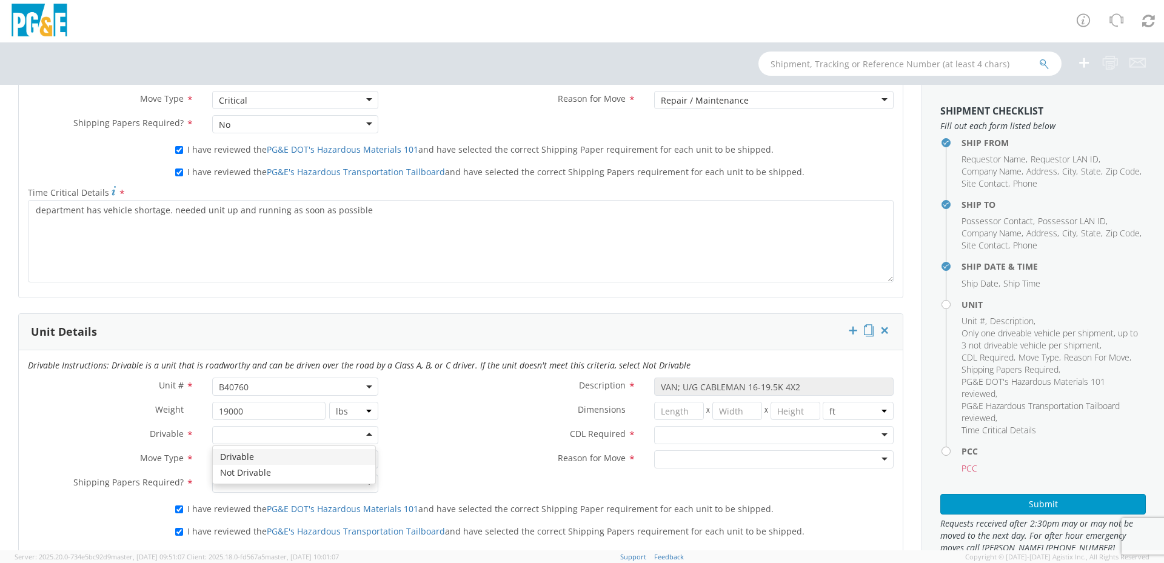
click at [254, 434] on div at bounding box center [295, 435] width 166 height 18
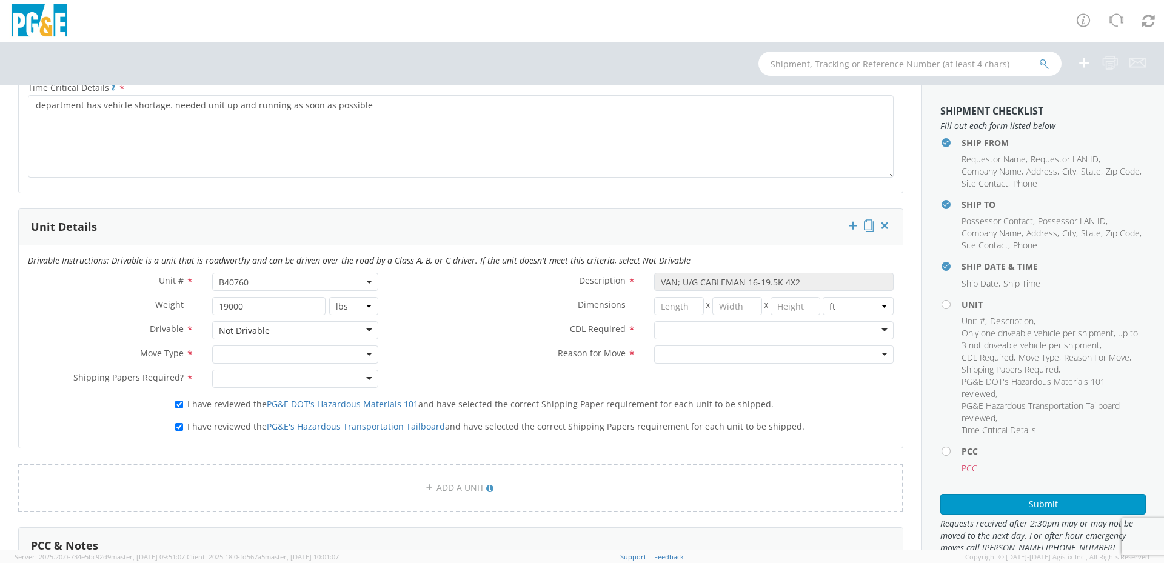
scroll to position [849, 0]
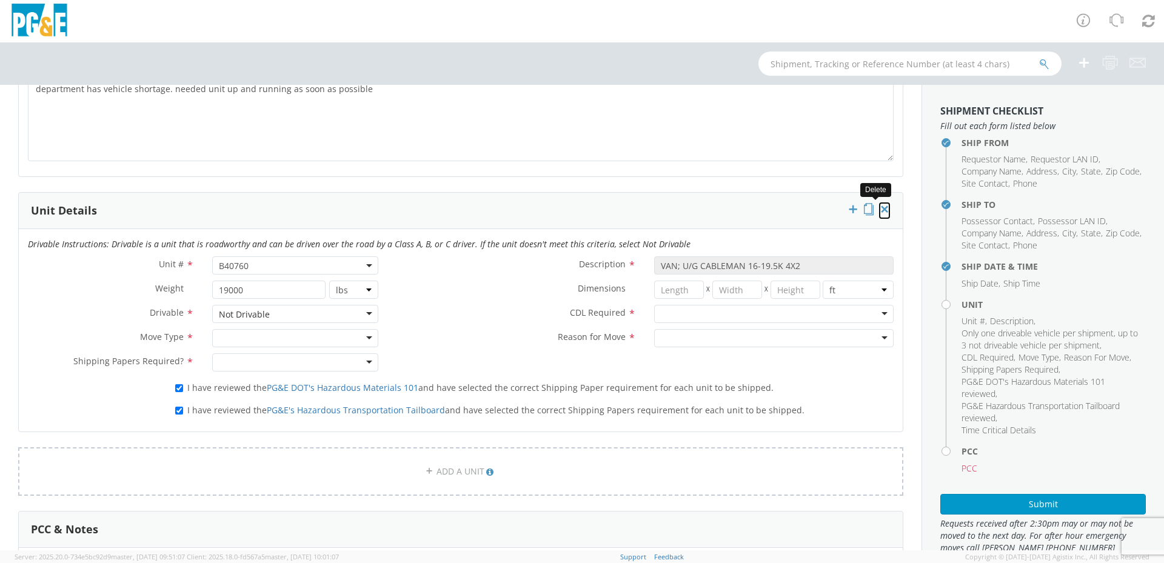
click at [879, 209] on icon at bounding box center [885, 209] width 12 height 12
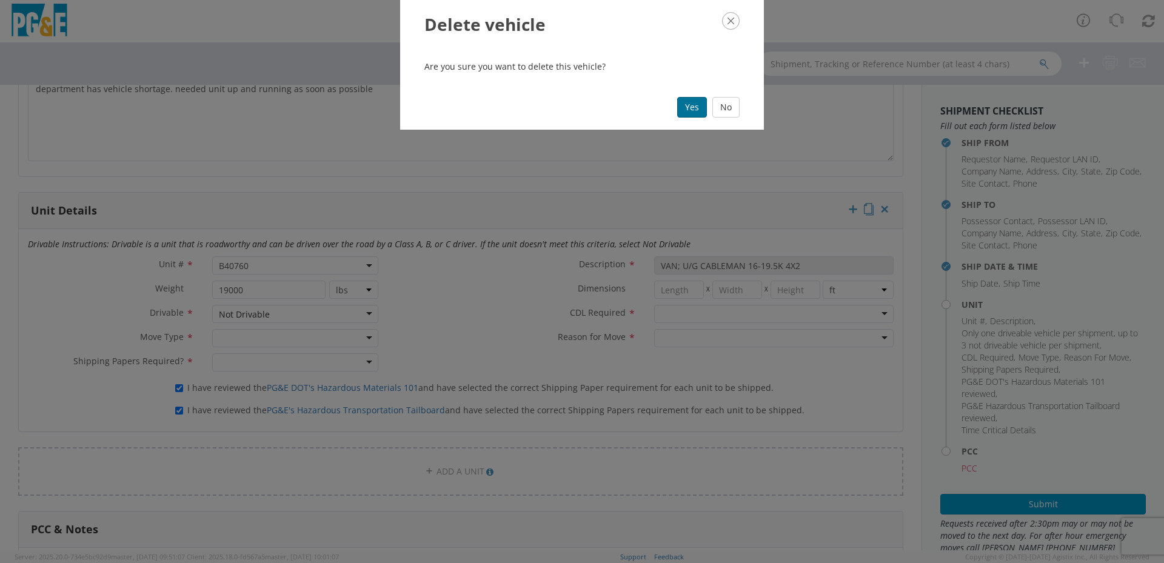
click at [695, 107] on button "Yes" at bounding box center [692, 107] width 30 height 21
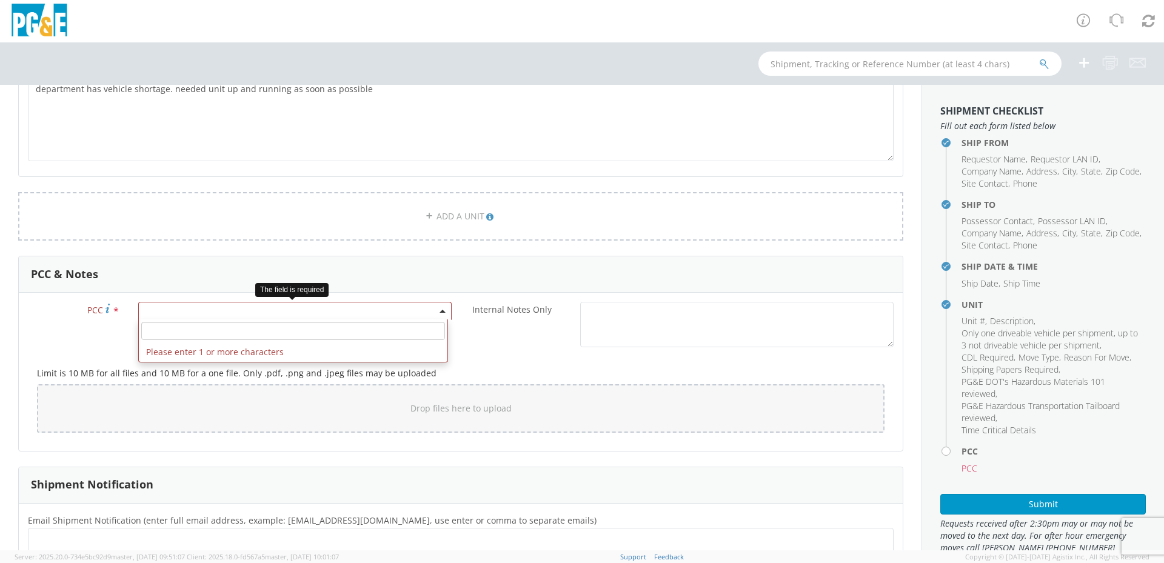
click at [326, 313] on span at bounding box center [294, 311] width 313 height 18
click at [324, 330] on input "number" at bounding box center [293, 331] width 304 height 18
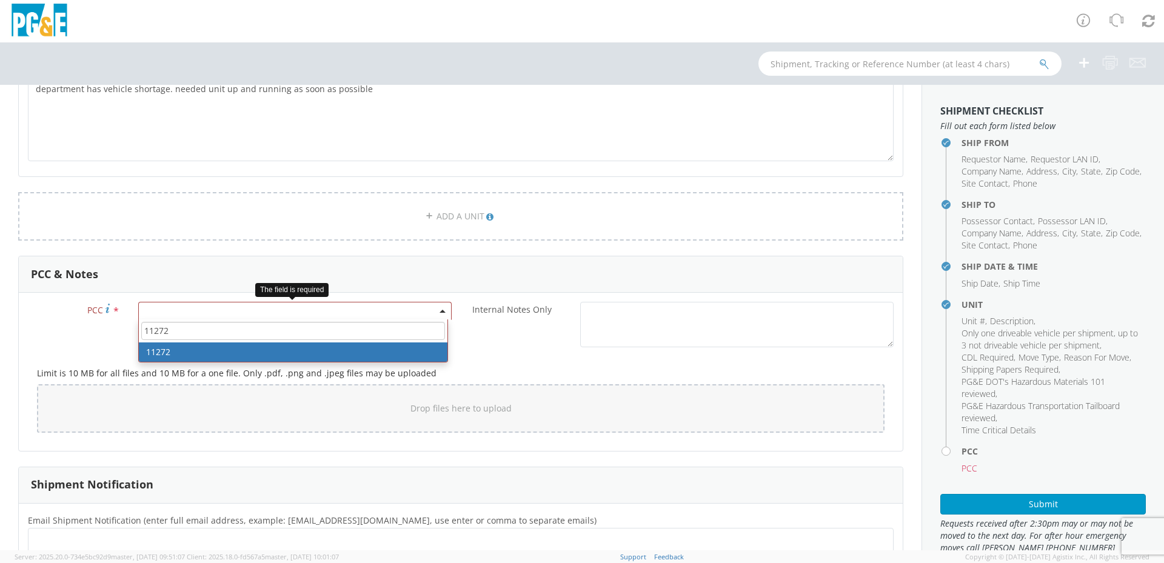
type input "11272"
select select "11272"
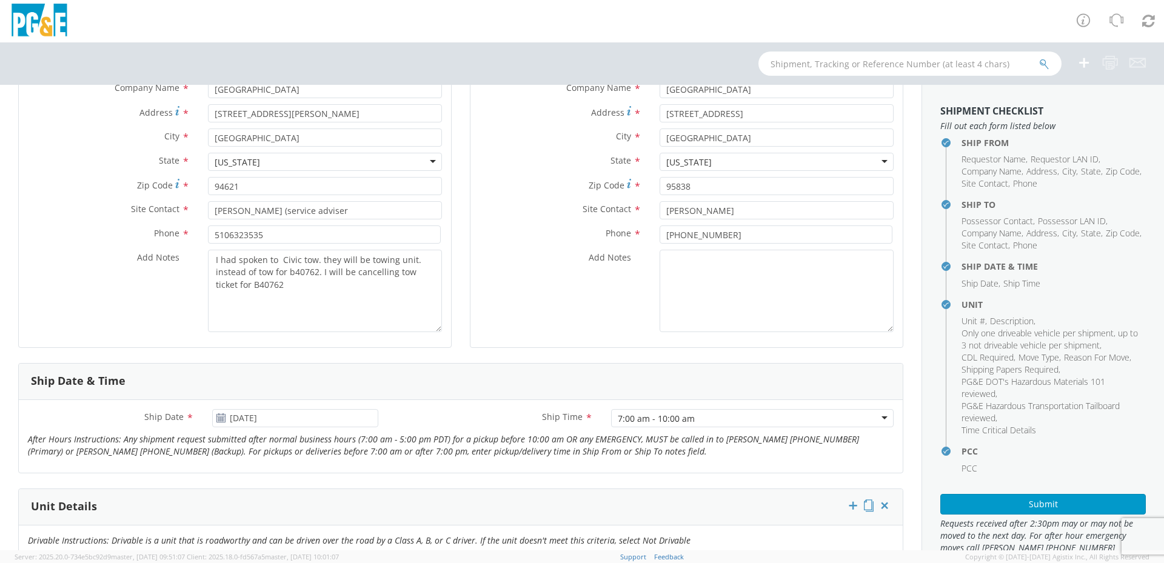
scroll to position [61, 0]
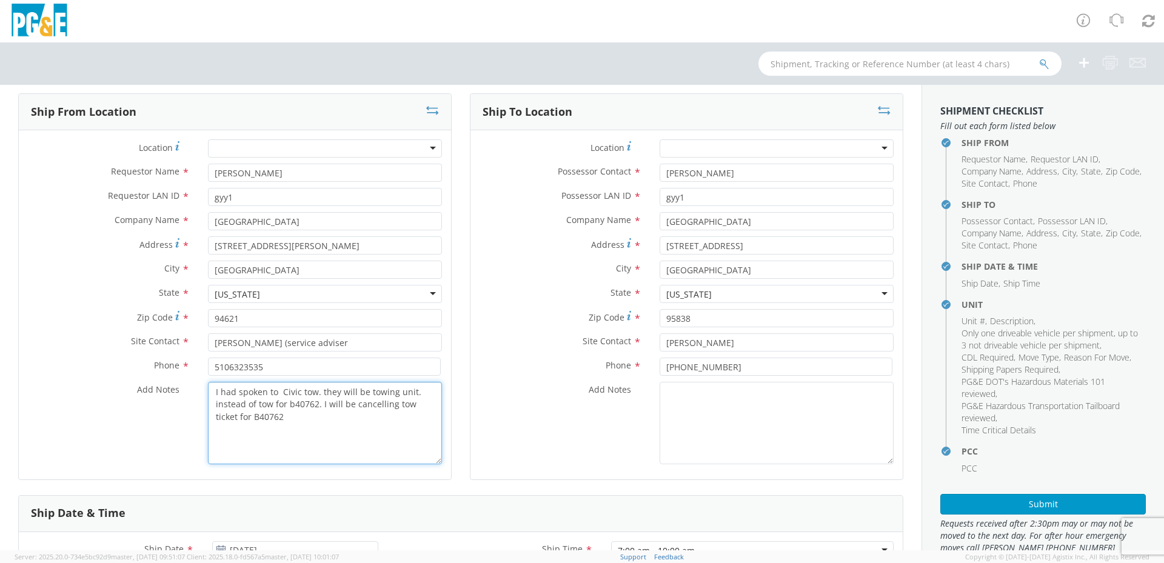
click at [413, 392] on textarea "I had spoken to Civic tow. they will be towing unit. instead of tow for b40762.…" at bounding box center [325, 423] width 234 height 82
drag, startPoint x: 283, startPoint y: 403, endPoint x: 215, endPoint y: 403, distance: 68.5
click at [215, 403] on textarea "I had spoken to Civic tow. they will be towing unit. instead of tow for b40762.…" at bounding box center [325, 423] width 234 height 82
click at [235, 413] on textarea "I had spoken to Civic tow. they will be towing unit. instead of tow for b40762.…" at bounding box center [325, 423] width 234 height 82
drag, startPoint x: 253, startPoint y: 406, endPoint x: 215, endPoint y: 406, distance: 38.2
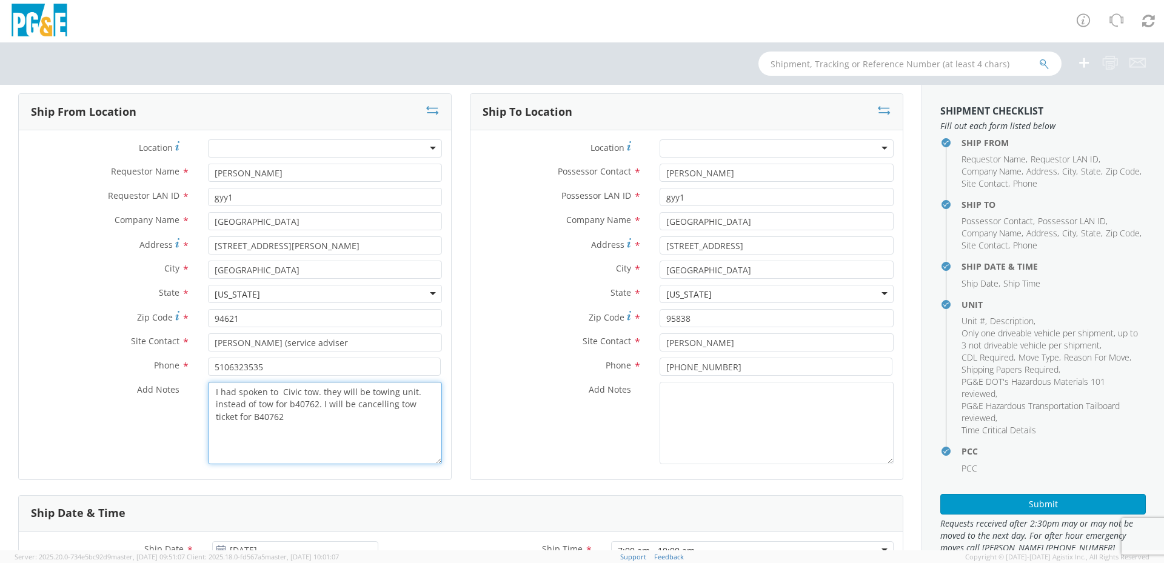
click at [215, 406] on textarea "I had spoken to Civic tow. they will be towing unit. instead of tow for b40762.…" at bounding box center [325, 423] width 234 height 82
click at [393, 435] on textarea "I had spoken to Civic tow. they will be towing unit. They were assigned tow for…" at bounding box center [325, 423] width 234 height 82
click at [410, 392] on textarea "I had spoken to Civic tow. they will be towing unit. They were assigned tow for…" at bounding box center [325, 423] width 234 height 82
click at [398, 448] on textarea "I had spoken to Civic tow. they will be towing unit B40760. They were assigned …" at bounding box center [325, 423] width 234 height 82
type textarea "I had spoken to Civic tow. they will be towing unit B40760. They were assigned …"
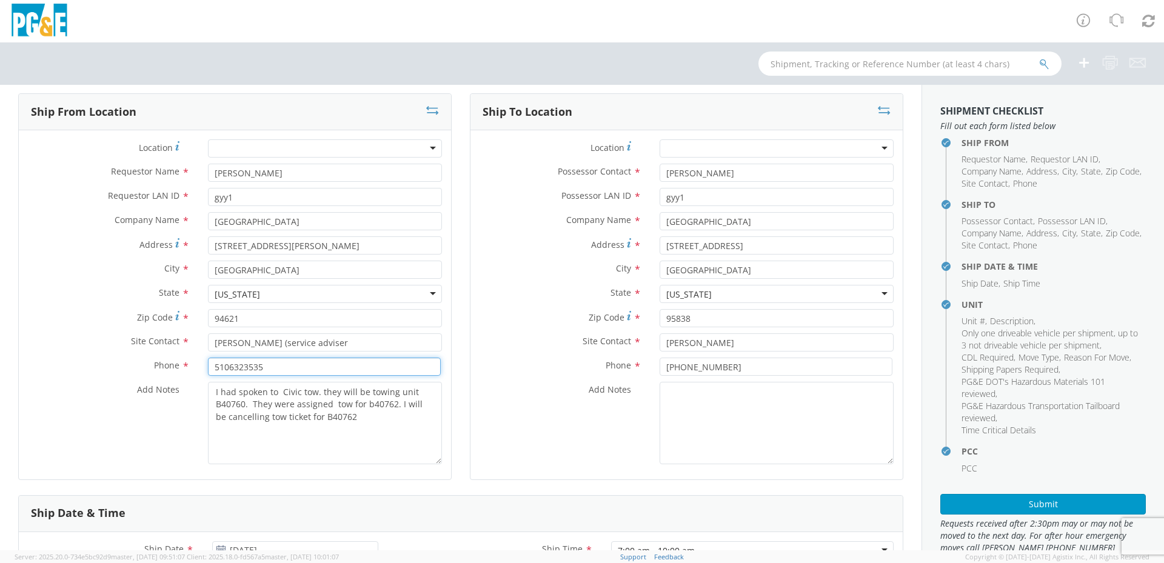
click at [227, 369] on input "5106323535" at bounding box center [324, 367] width 233 height 18
click at [244, 364] on input "[PHONE_NUMBER]" at bounding box center [324, 367] width 233 height 18
type input "[PHONE_NUMBER]"
click at [601, 415] on div "Add Notes *" at bounding box center [686, 423] width 432 height 82
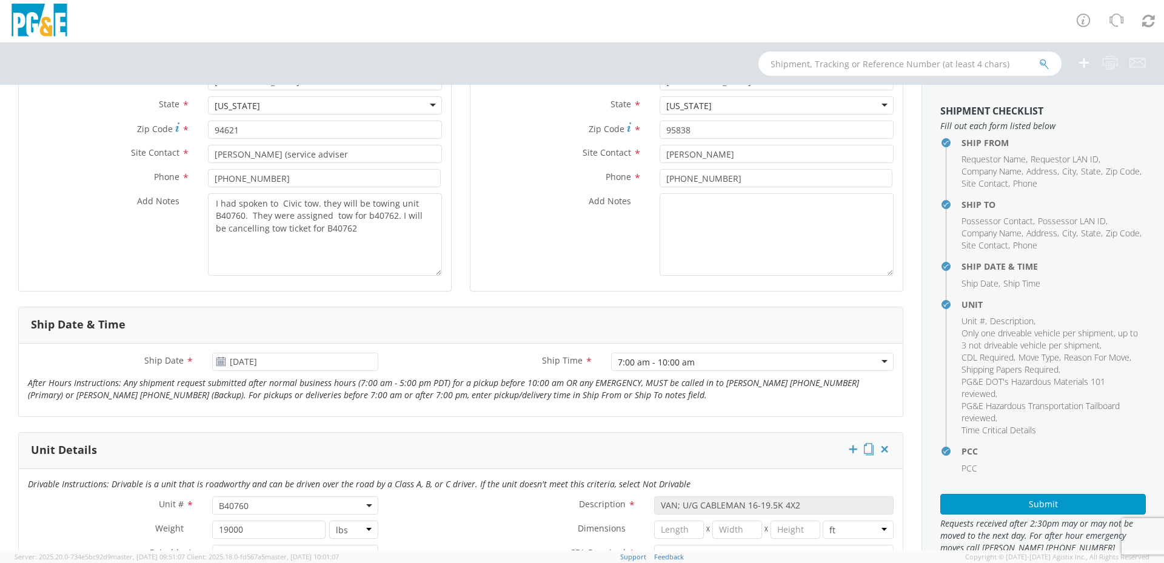
scroll to position [243, 0]
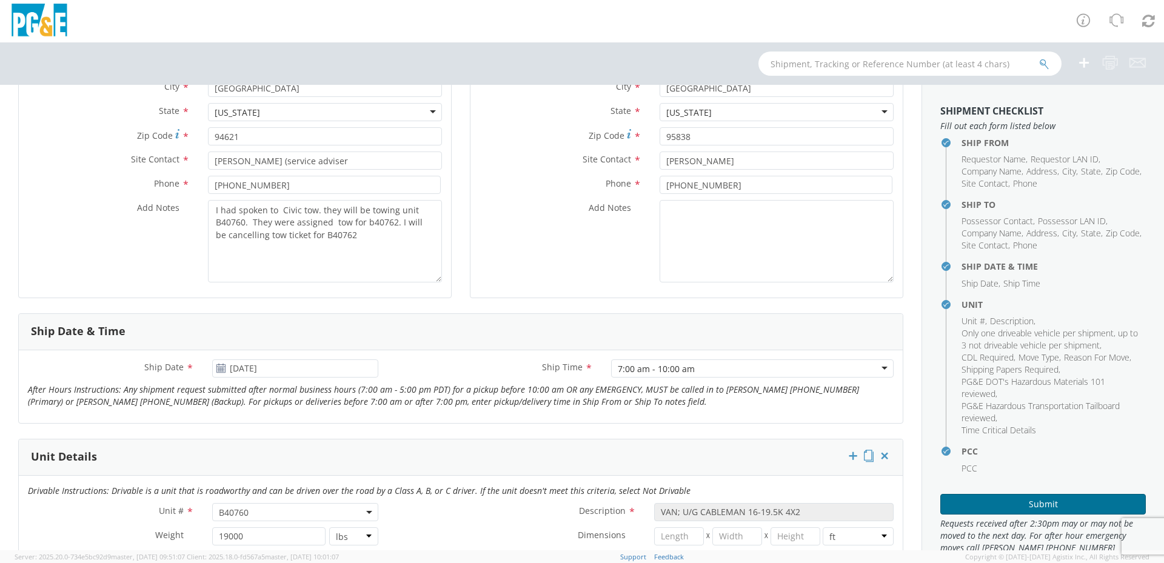
click at [1008, 503] on button "Submit" at bounding box center [1043, 504] width 206 height 21
